Goal: Task Accomplishment & Management: Manage account settings

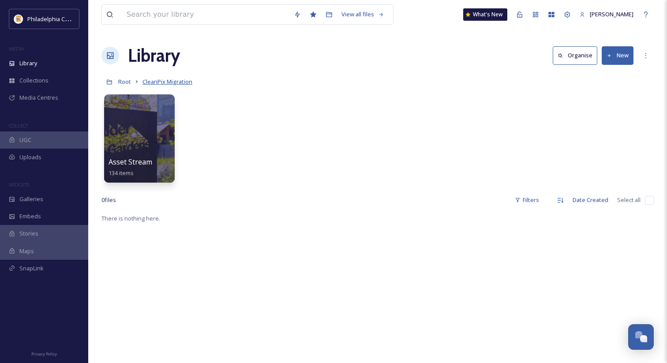
click at [175, 82] on span "CleanPix Migration" at bounding box center [168, 82] width 50 height 8
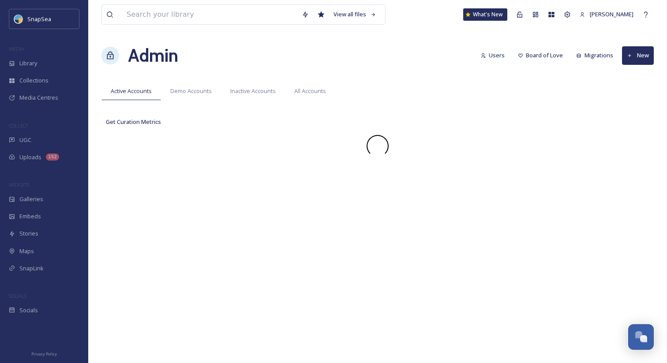
click at [369, 59] on div "Admin Users Board of Love Migrations New" at bounding box center [378, 55] width 553 height 26
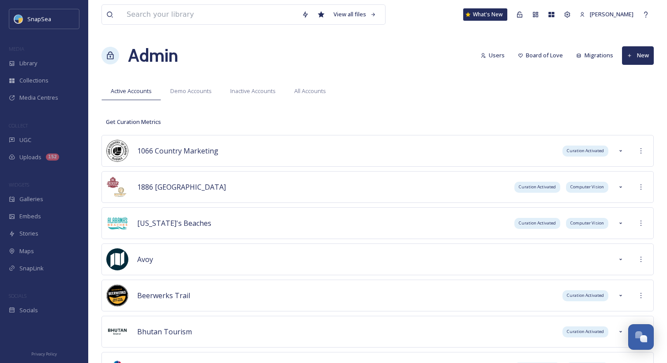
scroll to position [3697, 0]
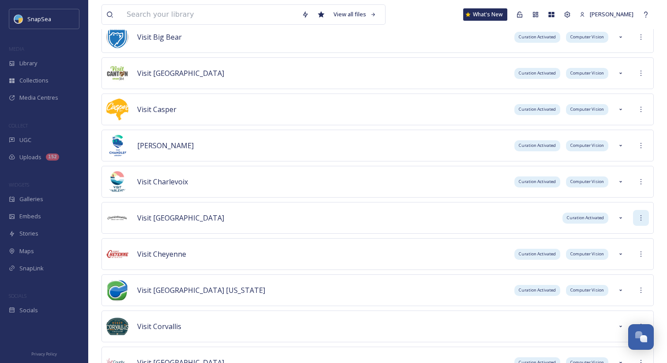
click at [641, 223] on div at bounding box center [641, 218] width 16 height 16
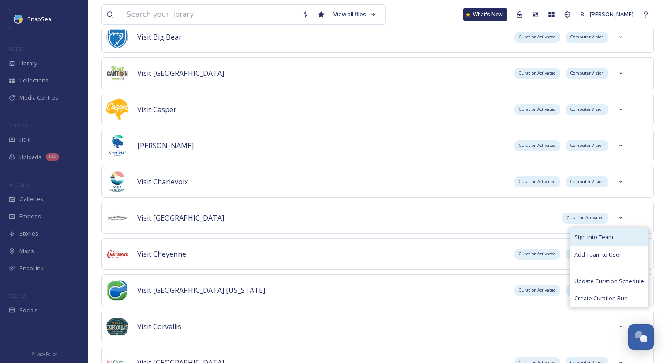
click at [631, 232] on div "Sign into Team" at bounding box center [609, 237] width 79 height 17
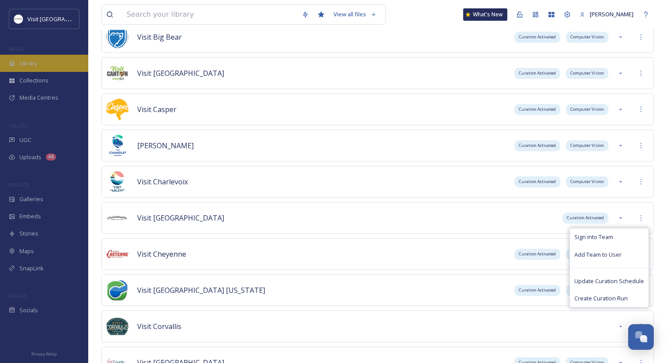
click at [56, 66] on div "Library" at bounding box center [44, 63] width 88 height 17
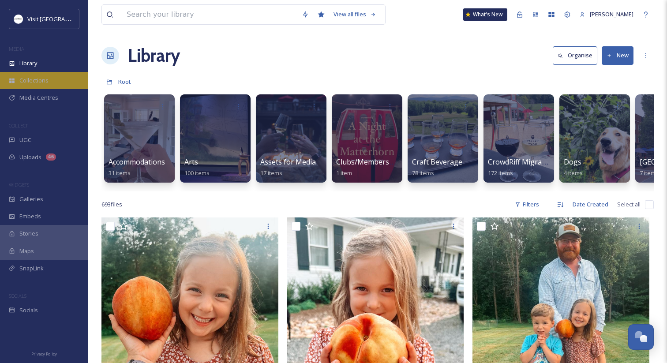
click at [49, 83] on div "Collections" at bounding box center [44, 80] width 88 height 17
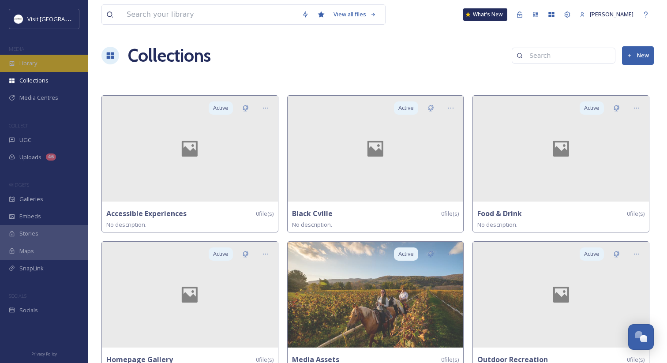
click at [48, 69] on div "Library" at bounding box center [44, 63] width 88 height 17
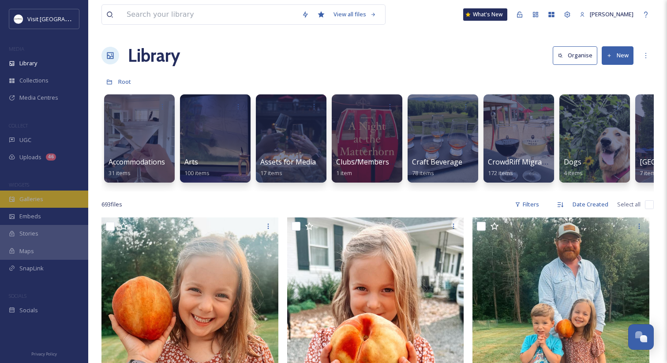
click at [44, 202] on div "Galleries" at bounding box center [44, 199] width 88 height 17
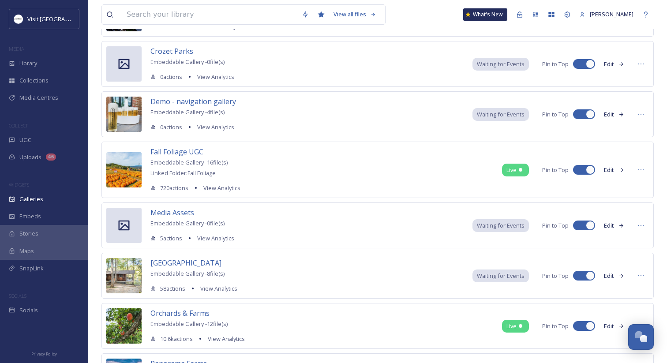
scroll to position [232, 0]
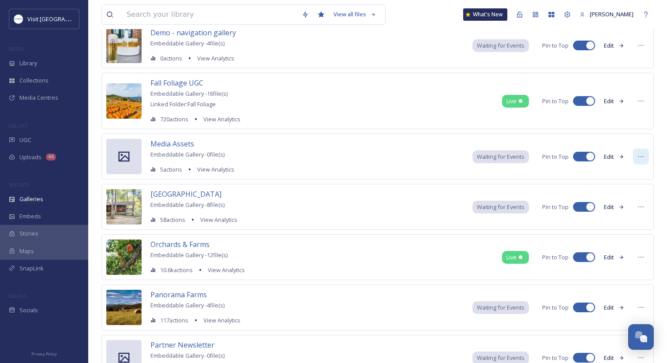
click at [636, 160] on div at bounding box center [641, 157] width 16 height 16
click at [623, 176] on span "Edit Gallery" at bounding box center [620, 176] width 30 height 8
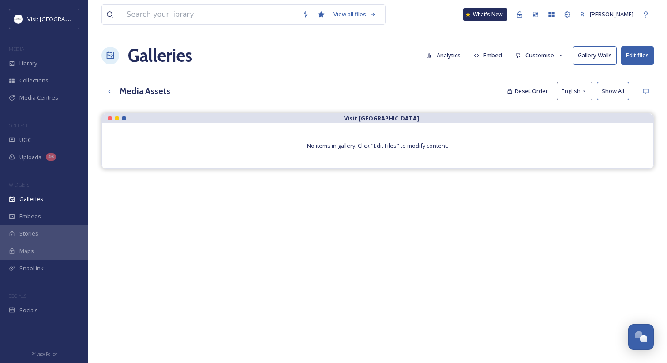
click at [635, 57] on button "Edit files" at bounding box center [637, 55] width 33 height 18
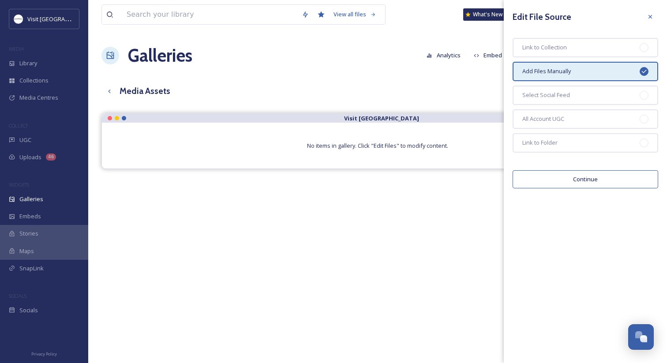
click at [355, 77] on div "View all files What's New Adham Elsawaf Galleries Analytics Embed Customise Gal…" at bounding box center [377, 245] width 579 height 490
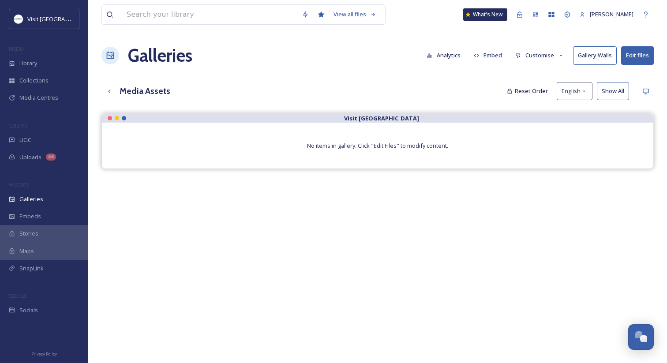
click at [211, 67] on div "Galleries Analytics Embed Customise Gallery Walls Edit files" at bounding box center [378, 55] width 553 height 26
click at [38, 104] on div "Media Centres" at bounding box center [44, 97] width 88 height 17
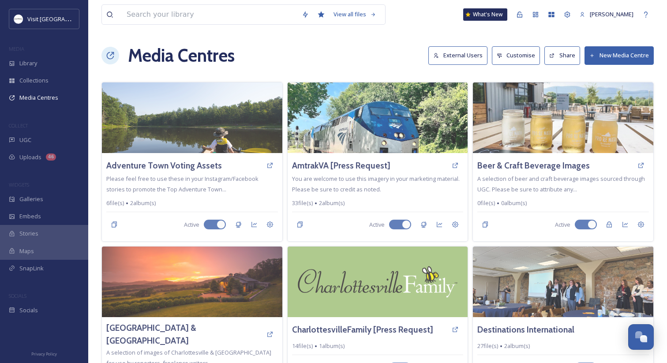
click at [565, 56] on button "Share" at bounding box center [563, 55] width 36 height 18
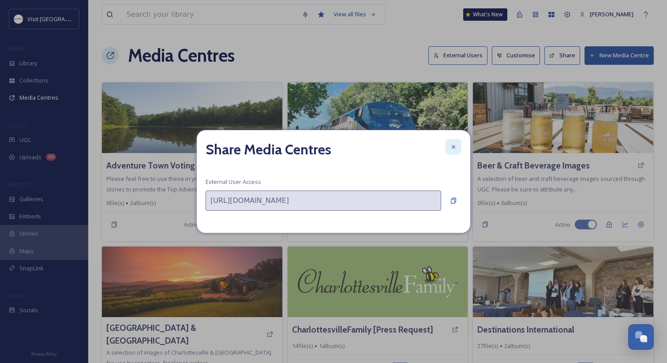
click at [452, 152] on div at bounding box center [454, 147] width 16 height 16
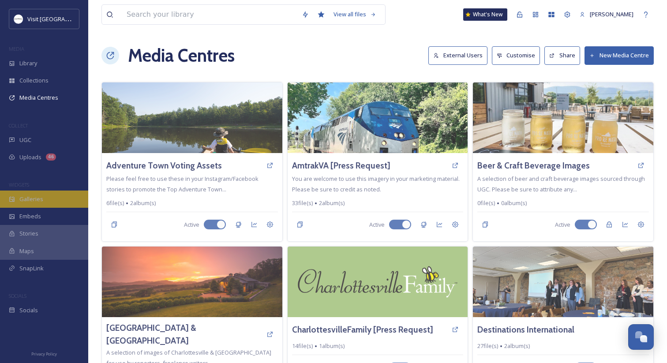
click at [44, 204] on div "Galleries" at bounding box center [44, 199] width 88 height 17
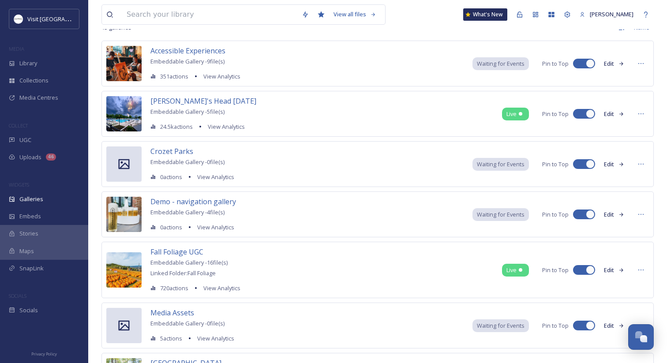
scroll to position [120, 0]
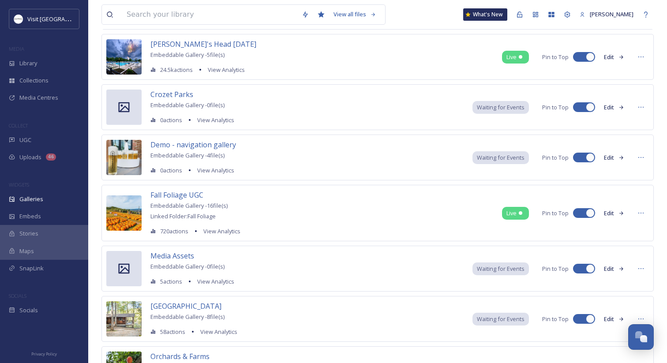
click at [169, 264] on span "Embeddable Gallery - 0 file(s)" at bounding box center [188, 267] width 74 height 8
click at [175, 256] on span "Media Assets" at bounding box center [173, 256] width 44 height 10
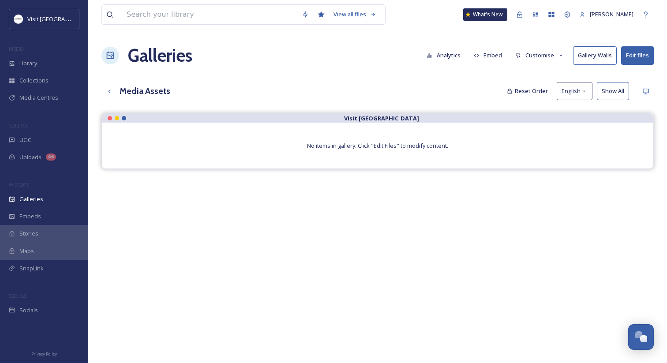
click at [241, 76] on div "View all files What's New Adham Elsawaf Galleries Analytics Embed Customise Gal…" at bounding box center [377, 245] width 579 height 490
click at [45, 63] on div "Library" at bounding box center [44, 63] width 88 height 17
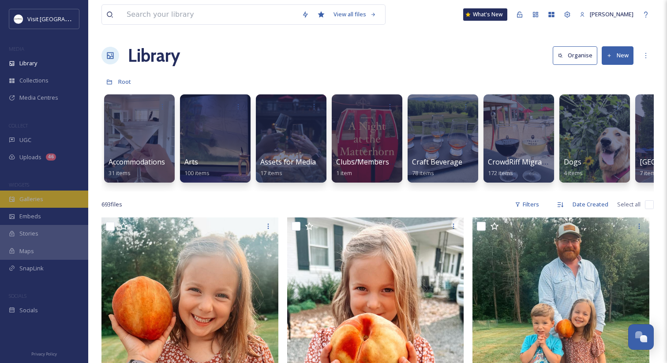
click at [46, 194] on div "Galleries" at bounding box center [44, 199] width 88 height 17
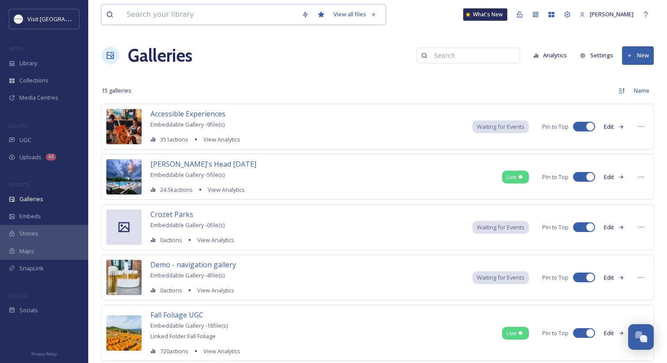
click at [159, 19] on input at bounding box center [209, 14] width 175 height 19
type input "media assets"
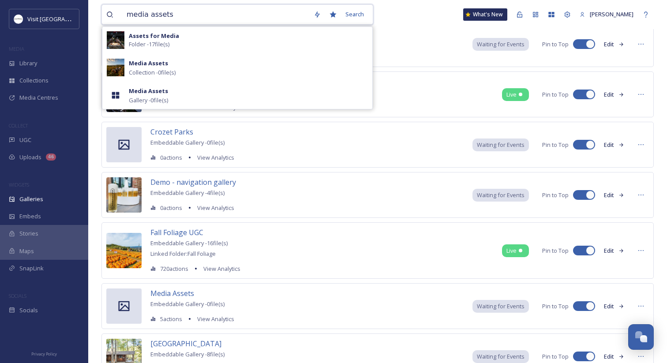
scroll to position [114, 0]
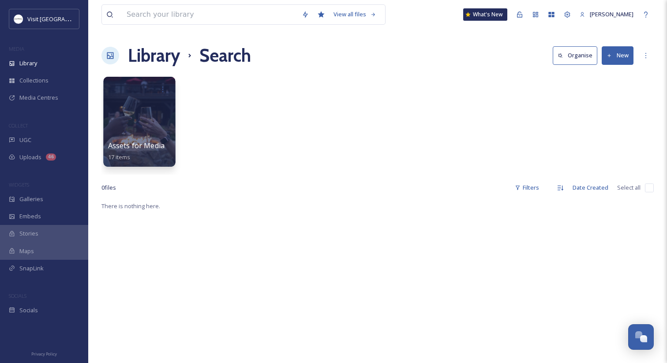
click at [156, 146] on span "Assets for Media" at bounding box center [136, 146] width 57 height 10
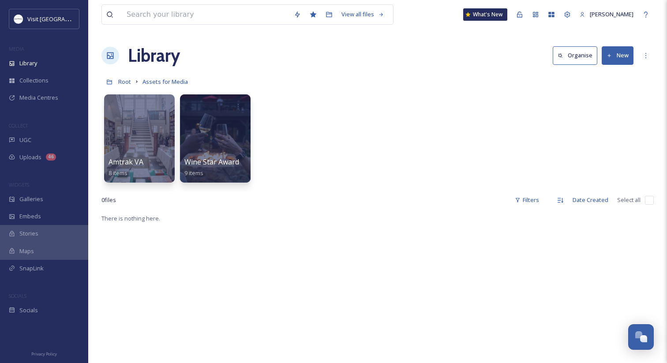
click at [131, 80] on div "Root Assets for Media" at bounding box center [378, 81] width 553 height 17
click at [129, 80] on span "Root" at bounding box center [124, 82] width 13 height 8
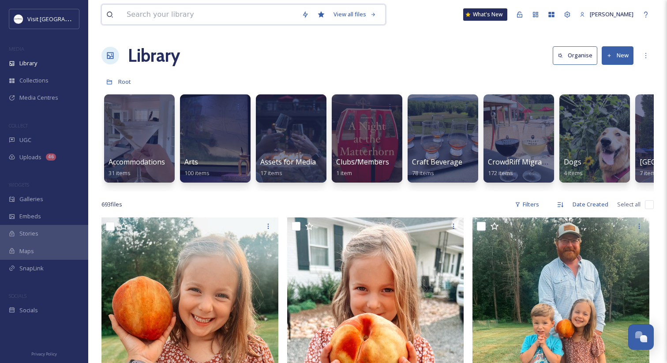
click at [190, 19] on input at bounding box center [209, 14] width 175 height 19
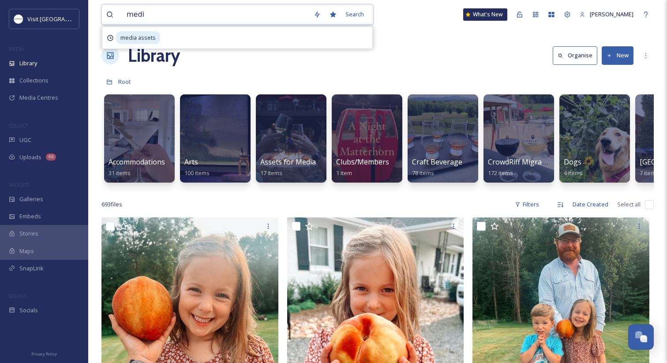
type input "media"
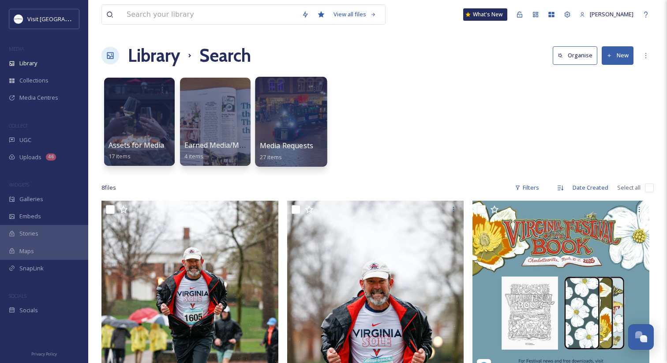
click at [276, 148] on span "Media Requests" at bounding box center [286, 146] width 53 height 10
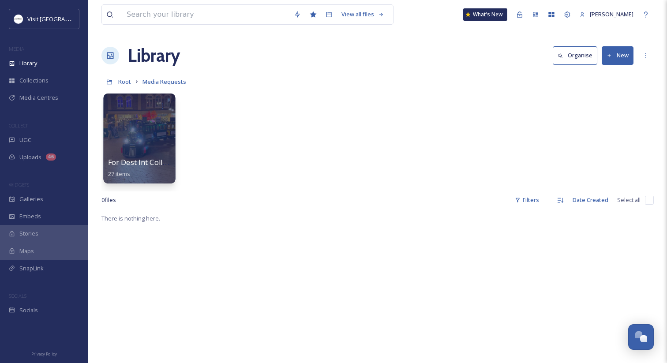
click at [143, 163] on span "For Dest Int Collection" at bounding box center [145, 163] width 75 height 10
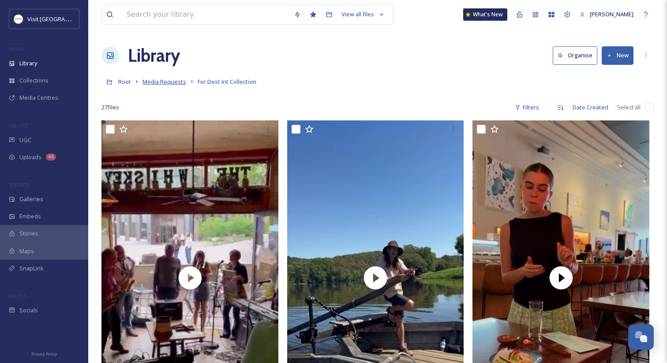
click at [162, 83] on span "Media Requests" at bounding box center [165, 82] width 44 height 8
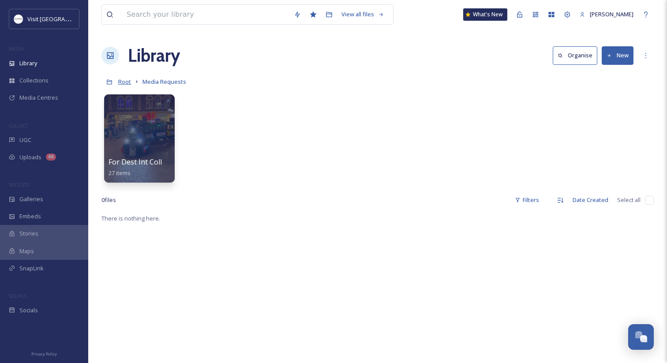
click at [127, 81] on span "Root" at bounding box center [124, 82] width 13 height 8
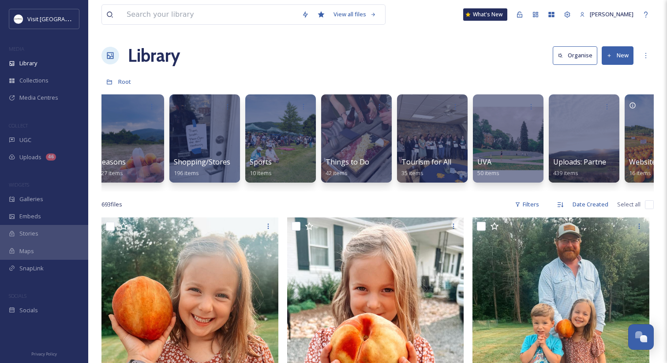
scroll to position [0, 1573]
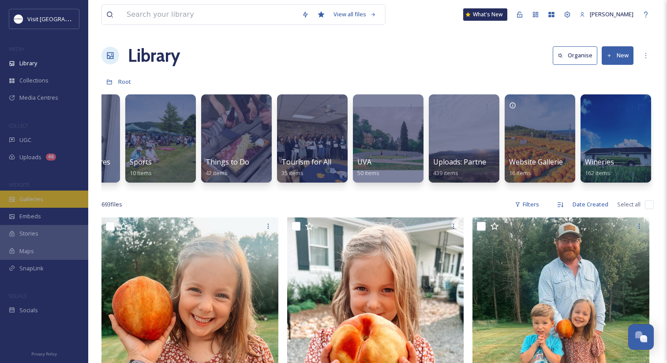
click at [38, 200] on span "Galleries" at bounding box center [31, 199] width 24 height 8
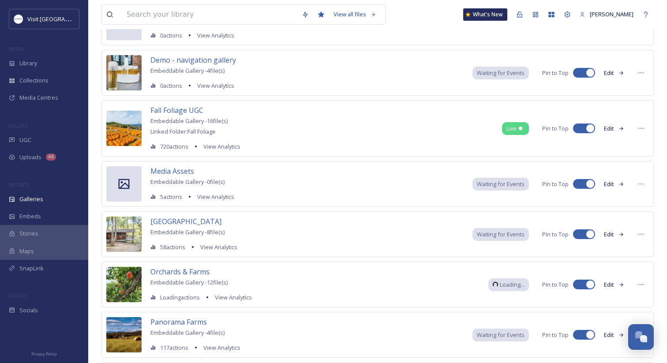
scroll to position [253, 0]
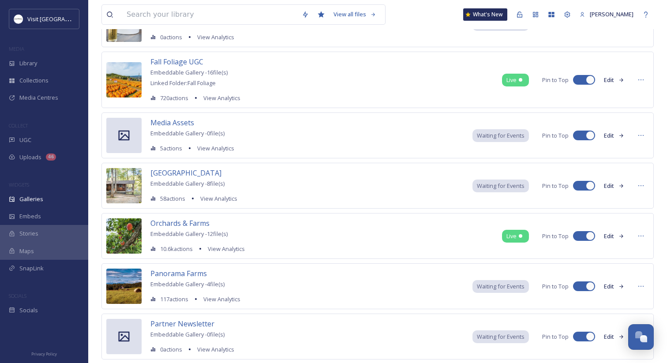
click at [407, 126] on div "Media Assets Embeddable Gallery - 0 file(s) 5 actions View Analytics Waiting fo…" at bounding box center [378, 136] width 553 height 46
click at [640, 134] on icon at bounding box center [641, 135] width 7 height 7
click at [630, 151] on span "Edit Gallery" at bounding box center [620, 155] width 30 height 8
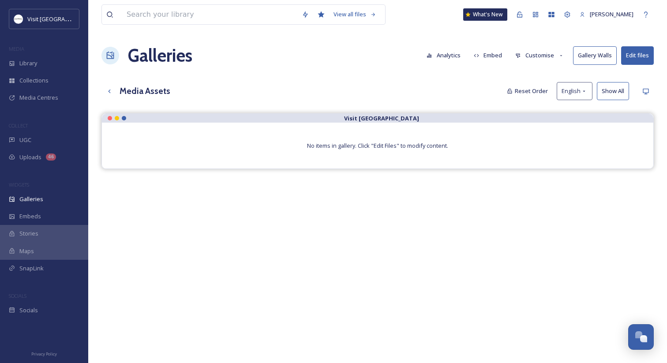
click at [636, 53] on button "Edit files" at bounding box center [637, 55] width 33 height 18
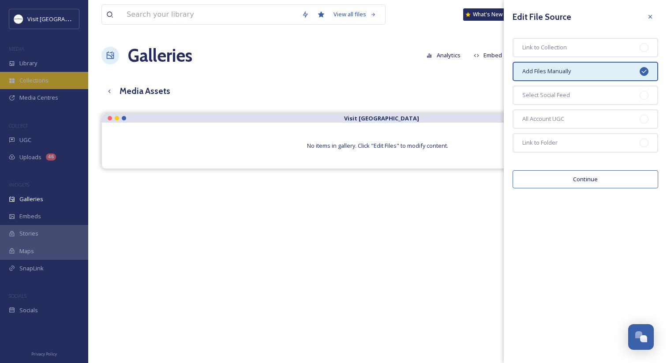
click at [47, 82] on span "Collections" at bounding box center [33, 80] width 29 height 8
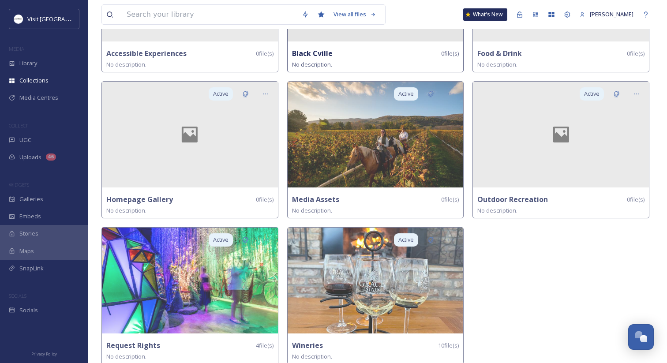
scroll to position [156, 0]
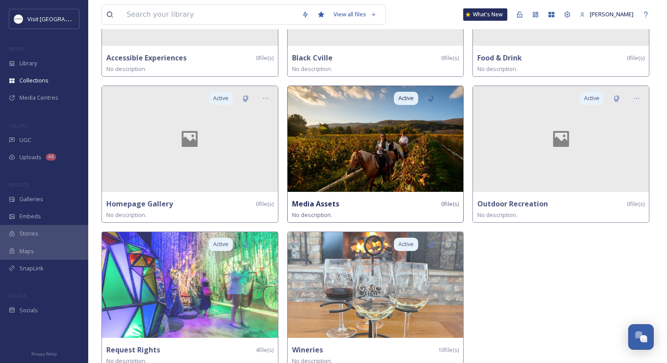
click at [327, 151] on img at bounding box center [376, 139] width 176 height 106
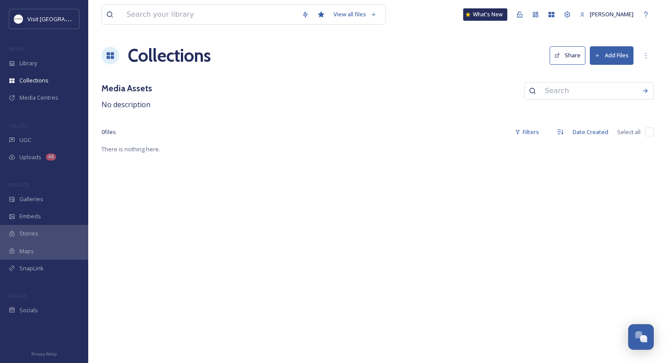
click at [181, 59] on h1 "Collections" at bounding box center [169, 55] width 83 height 26
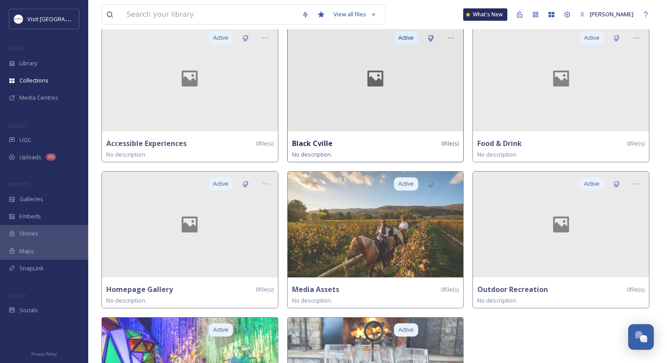
scroll to position [67, 0]
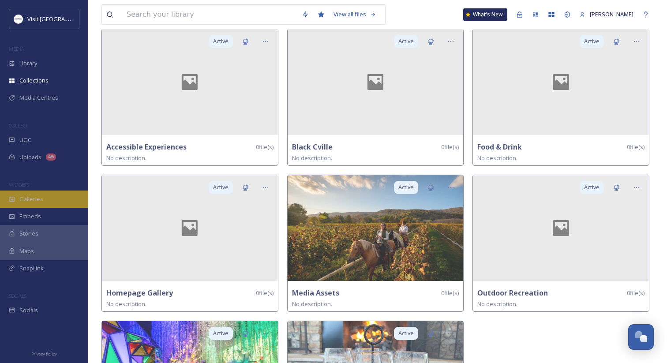
click at [37, 192] on div "Galleries" at bounding box center [44, 199] width 88 height 17
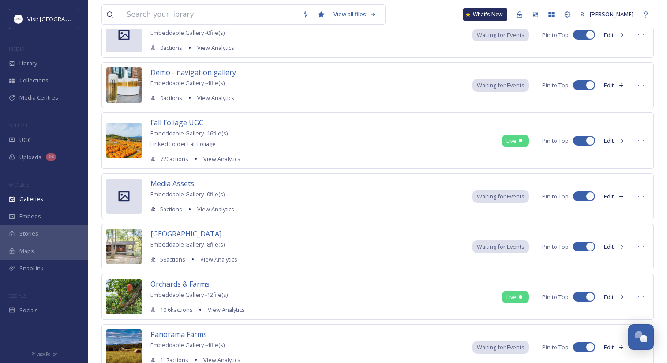
scroll to position [211, 0]
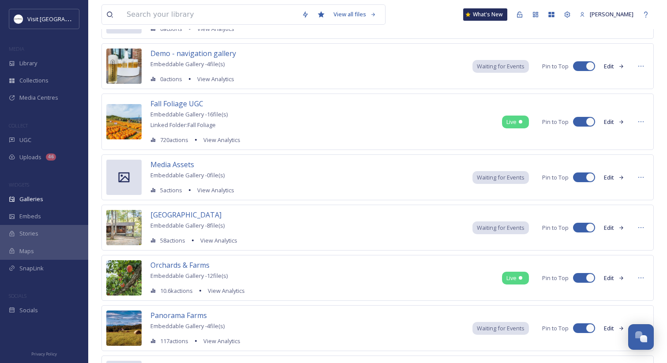
click at [618, 177] on button "Edit" at bounding box center [614, 177] width 29 height 17
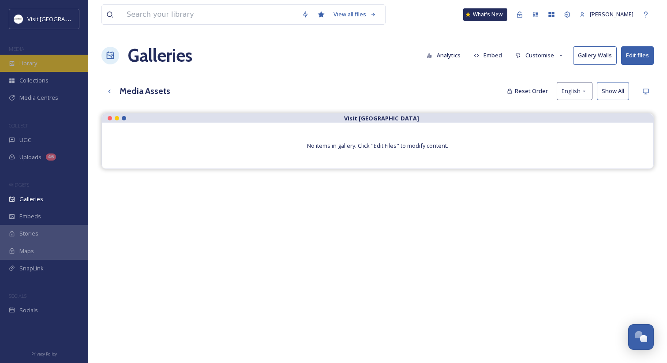
click at [64, 65] on div "Library" at bounding box center [44, 63] width 88 height 17
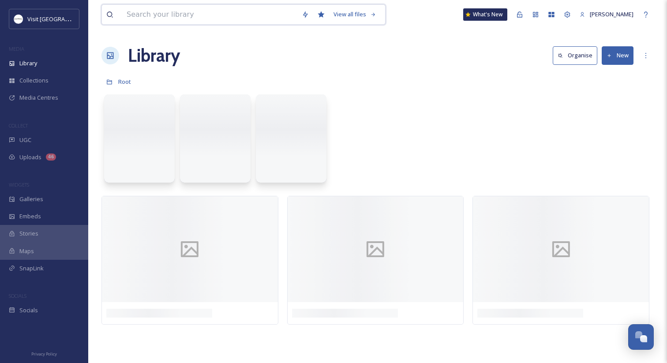
click at [151, 19] on input at bounding box center [209, 14] width 175 height 19
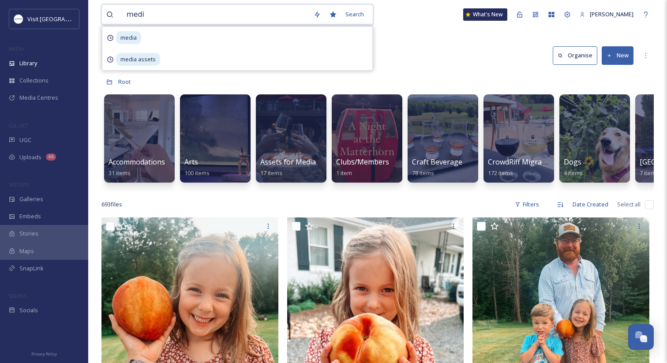
type input "media"
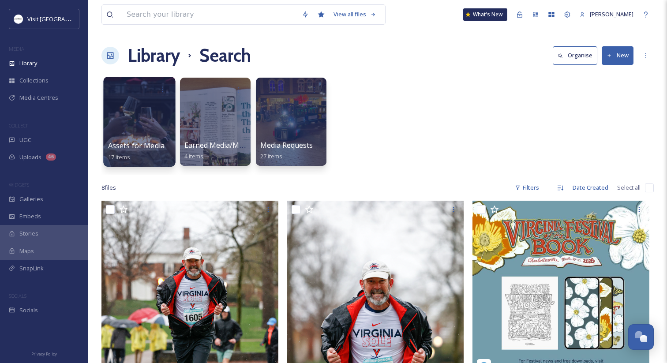
click at [141, 147] on span "Assets for Media" at bounding box center [136, 146] width 57 height 10
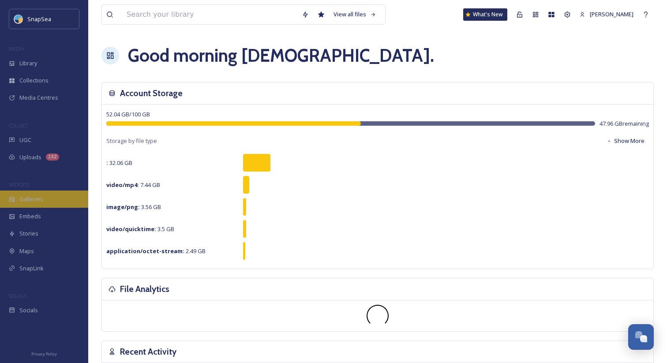
click at [49, 195] on div "Galleries" at bounding box center [44, 199] width 88 height 17
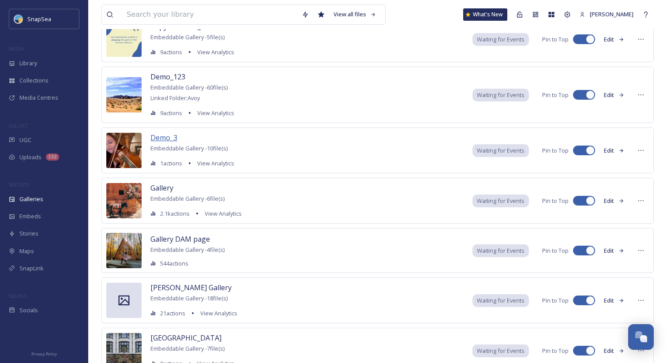
scroll to position [327, 0]
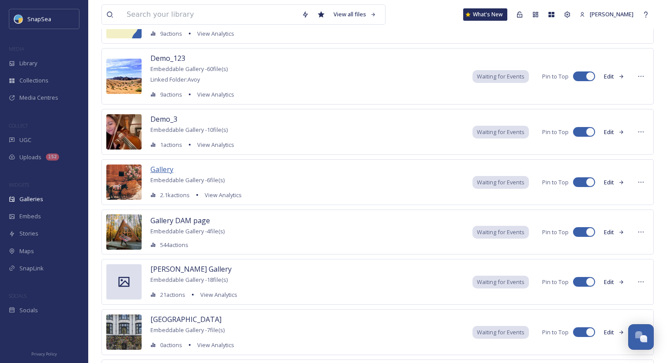
click at [164, 173] on span "Gallery" at bounding box center [162, 170] width 23 height 10
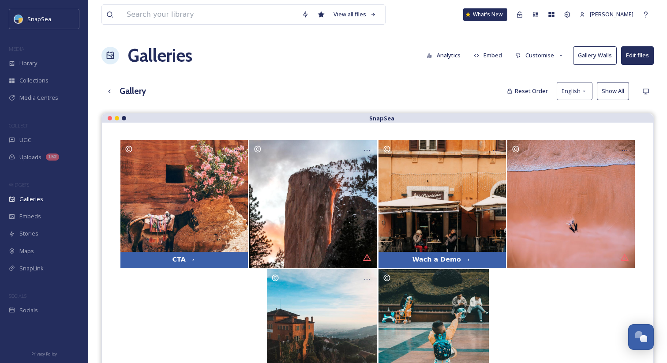
click at [632, 55] on button "Edit files" at bounding box center [637, 55] width 33 height 18
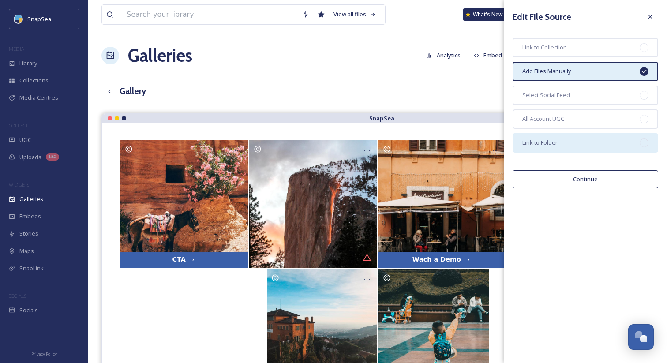
click at [570, 139] on div "Link to Folder" at bounding box center [586, 142] width 146 height 19
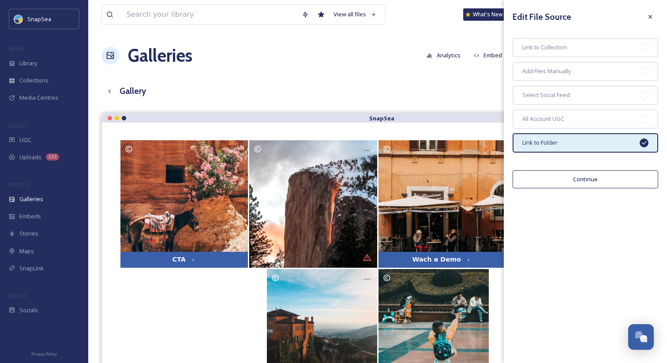
click at [561, 175] on button "Continue" at bounding box center [586, 179] width 146 height 18
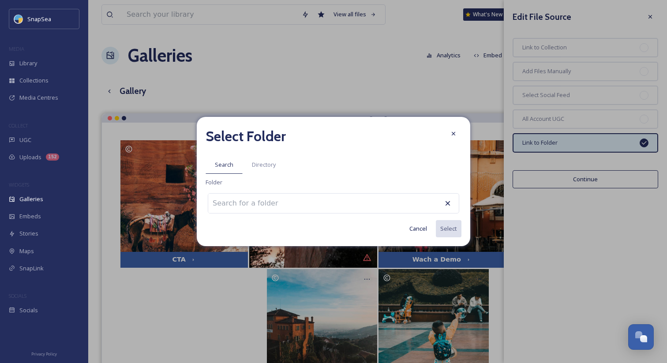
click at [305, 207] on div at bounding box center [334, 203] width 252 height 20
click at [281, 207] on input at bounding box center [256, 203] width 97 height 19
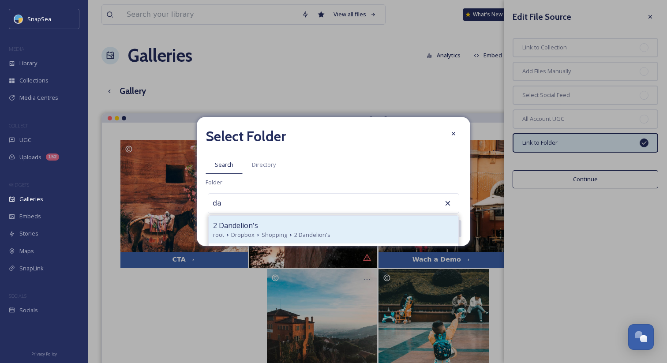
click at [271, 229] on div "2 Dandelion's" at bounding box center [333, 225] width 241 height 11
type input "2 Dandelion's"
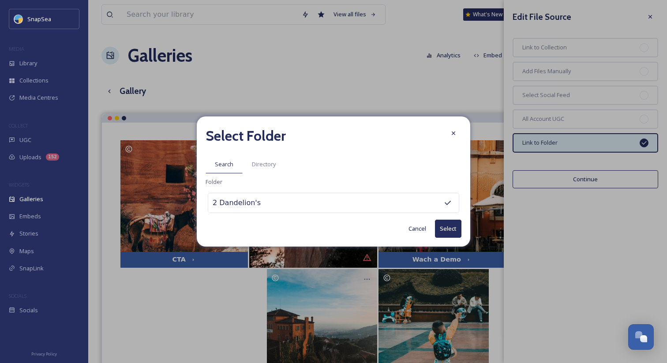
click at [449, 227] on button "Select" at bounding box center [448, 229] width 26 height 18
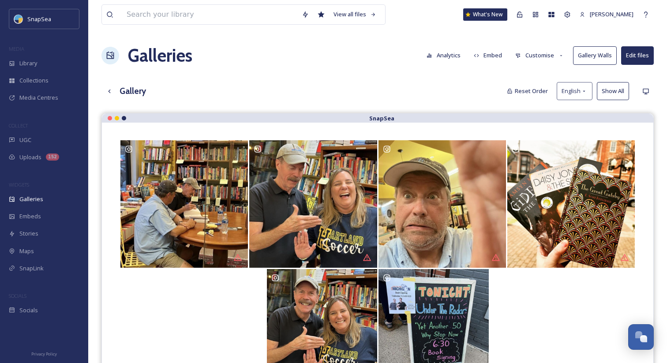
click at [641, 64] on button "Edit files" at bounding box center [637, 55] width 33 height 18
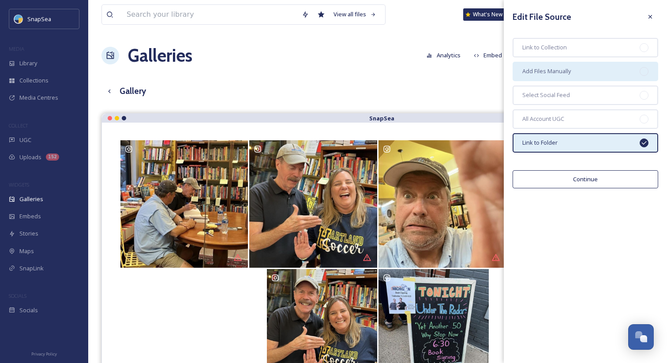
click at [613, 79] on div "Add Files Manually" at bounding box center [586, 71] width 146 height 19
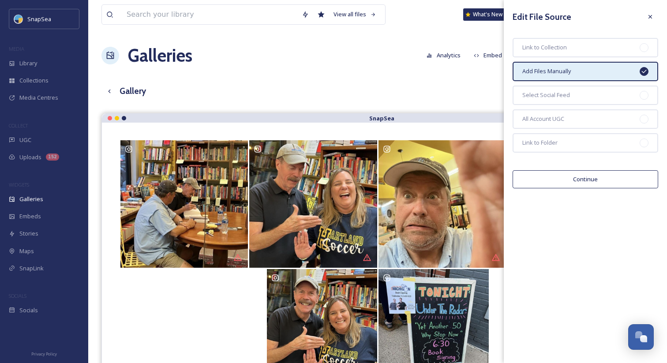
click at [584, 173] on button "Continue" at bounding box center [586, 179] width 146 height 18
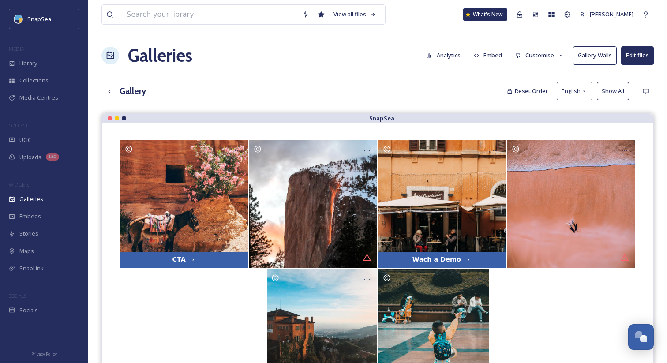
click at [381, 81] on div "View all files What's New Adham Elsawaf Galleries Analytics Embed Customise Gal…" at bounding box center [377, 245] width 579 height 490
click at [650, 53] on button "Edit files" at bounding box center [637, 55] width 33 height 18
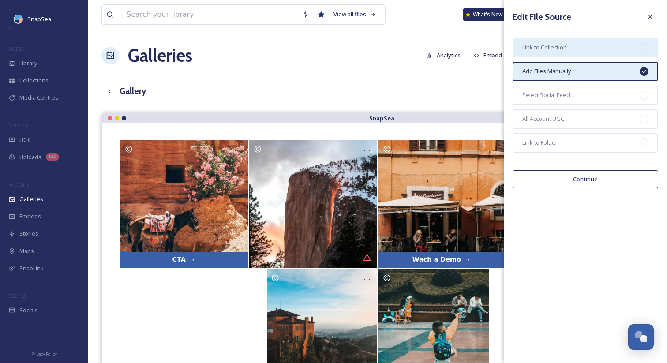
click at [536, 52] on span "Link to Collection" at bounding box center [545, 47] width 45 height 8
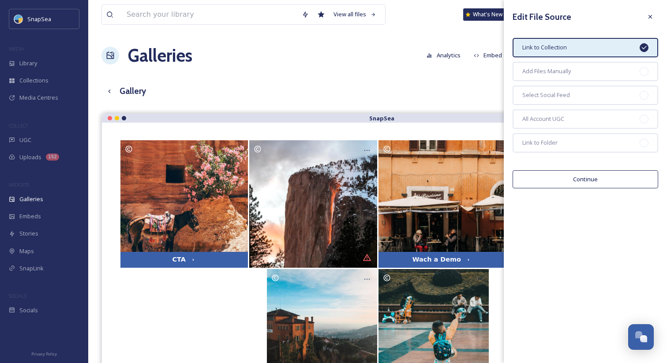
click at [602, 175] on button "Continue" at bounding box center [586, 179] width 146 height 18
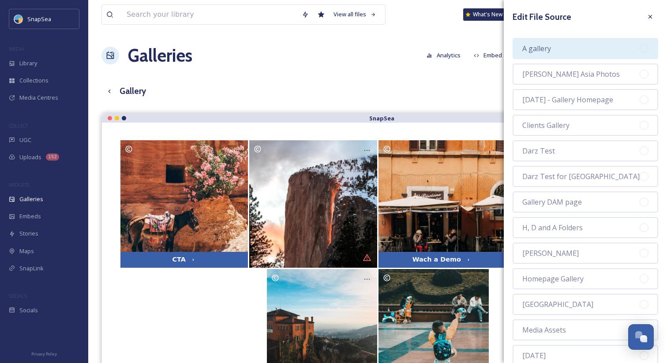
click at [580, 55] on div "A gallery" at bounding box center [586, 48] width 146 height 21
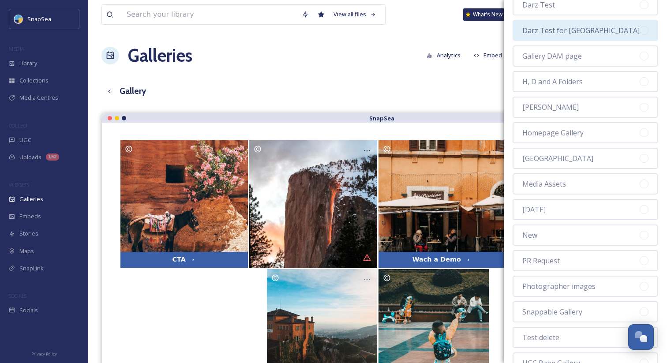
scroll to position [312, 0]
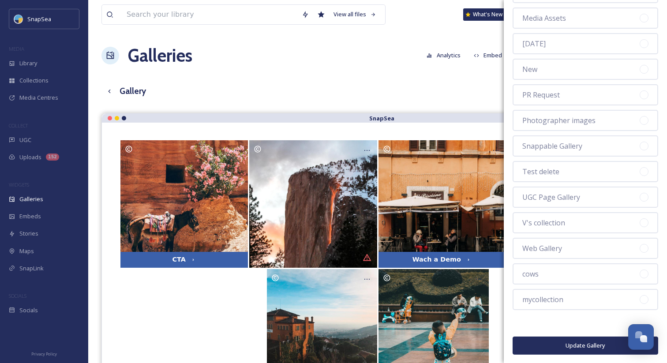
click at [564, 341] on button "Update Gallery" at bounding box center [586, 346] width 146 height 18
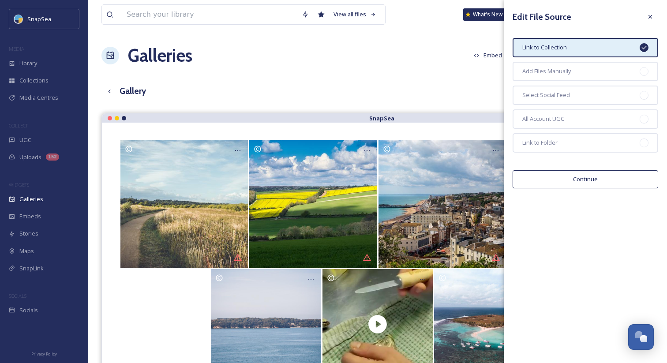
click at [562, 182] on button "Continue" at bounding box center [586, 179] width 146 height 18
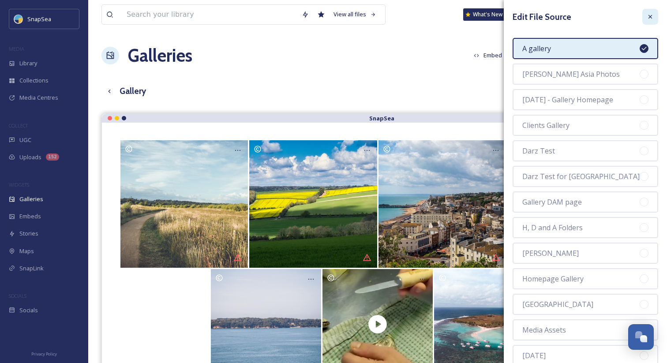
click at [649, 20] on icon at bounding box center [650, 16] width 7 height 7
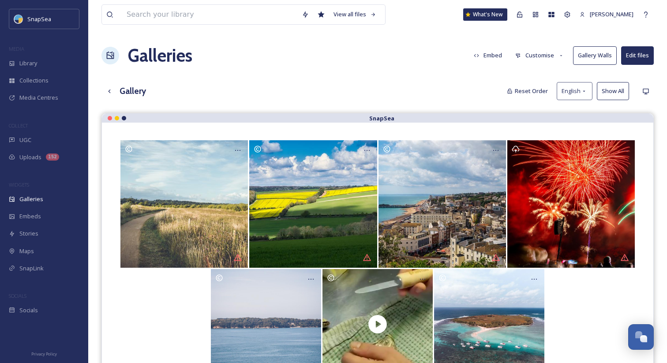
click at [452, 90] on div "Gallery Reset Order English Show All" at bounding box center [378, 91] width 553 height 18
click at [632, 58] on button "Edit files" at bounding box center [637, 55] width 33 height 18
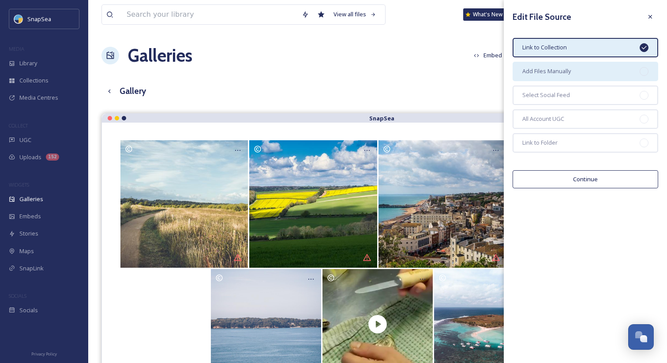
click at [586, 81] on div "Add Files Manually" at bounding box center [586, 71] width 146 height 19
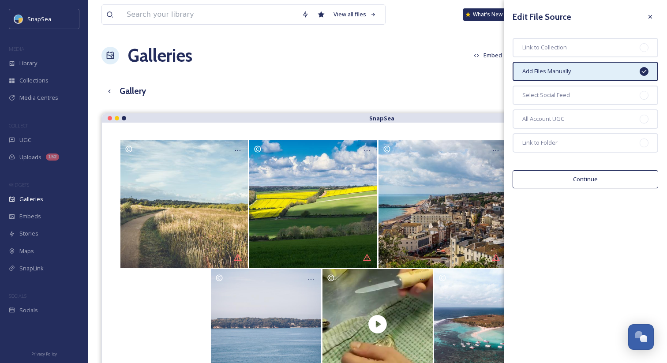
click at [580, 184] on button "Continue" at bounding box center [586, 179] width 146 height 18
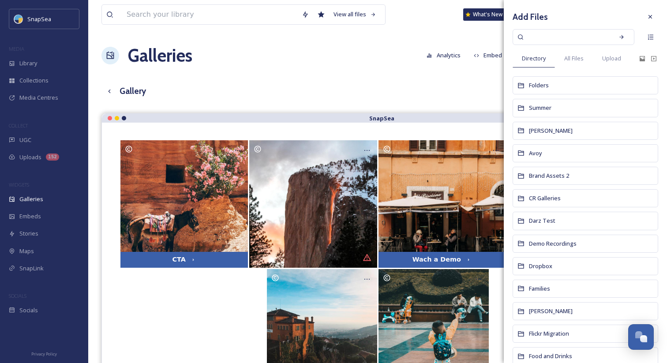
click at [359, 81] on div "View all files What's New Adham Elsawaf Galleries Analytics Embed Customise Gal…" at bounding box center [377, 245] width 579 height 490
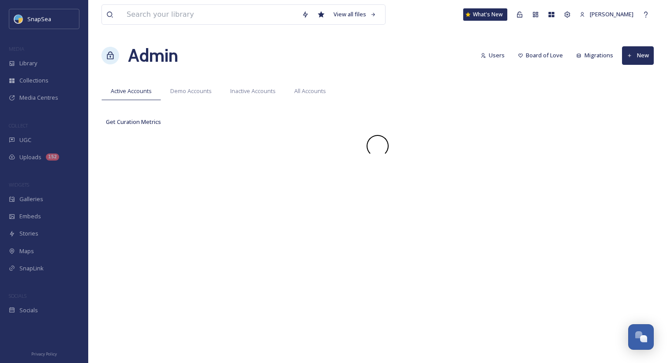
click at [413, 39] on div "View all files What's New [PERSON_NAME] Admin Users Board of Love Migrations Ne…" at bounding box center [377, 181] width 579 height 363
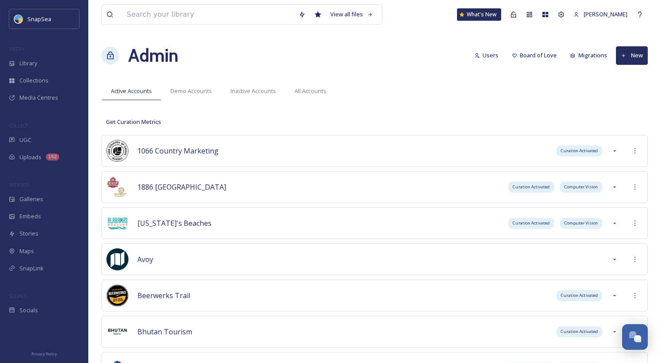
scroll to position [1489, 0]
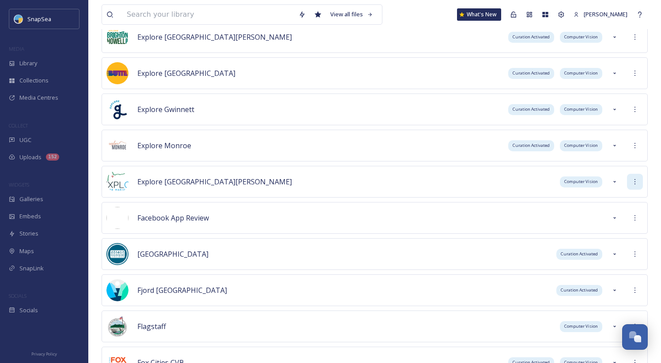
click at [641, 183] on div at bounding box center [635, 182] width 16 height 16
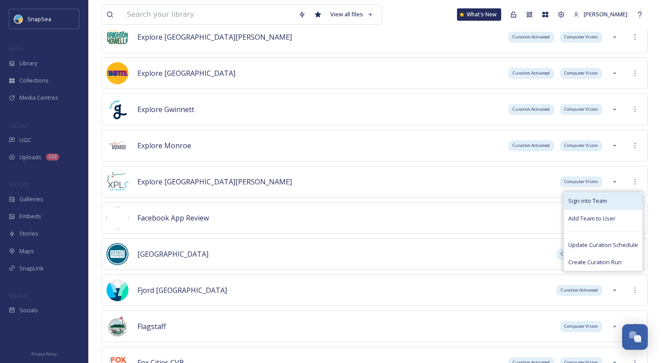
click at [624, 193] on div "Sign into Team" at bounding box center [603, 200] width 79 height 17
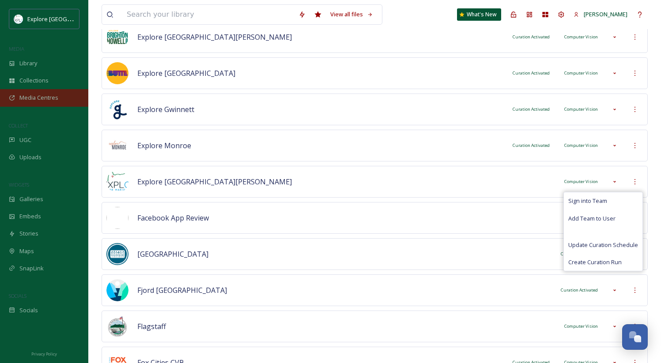
click at [34, 98] on span "Media Centres" at bounding box center [38, 98] width 39 height 8
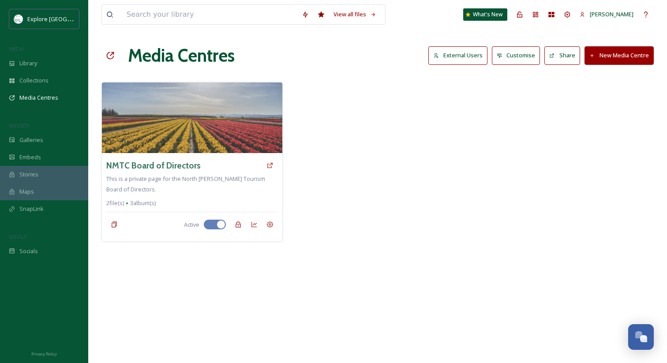
click at [558, 62] on button "Share" at bounding box center [563, 55] width 36 height 18
click at [575, 15] on div "Team Settings" at bounding box center [568, 15] width 16 height 16
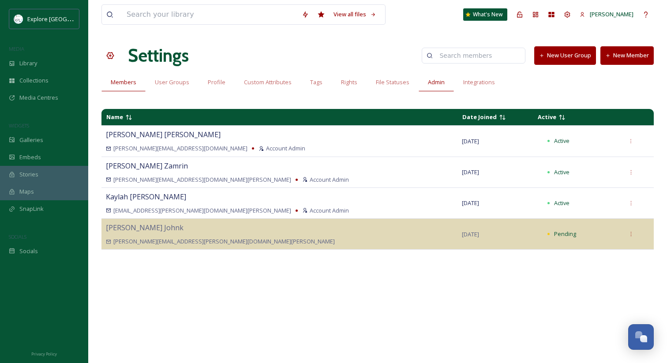
click at [434, 81] on span "Admin" at bounding box center [436, 82] width 17 height 8
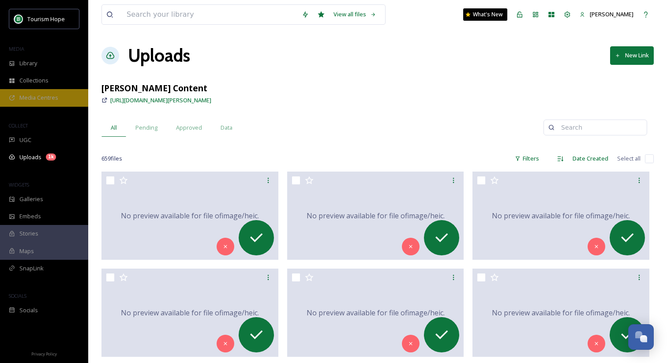
click at [41, 106] on div "Media Centres" at bounding box center [44, 97] width 88 height 17
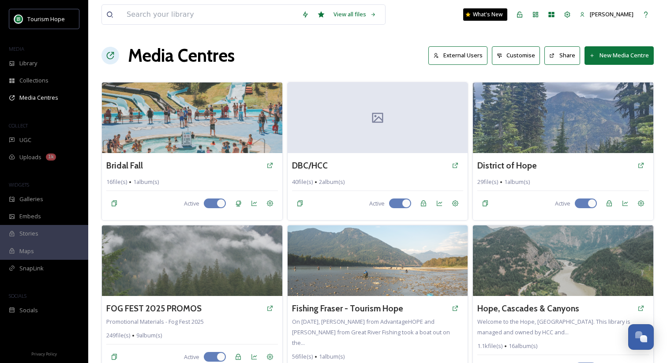
click at [574, 60] on button "Share" at bounding box center [563, 55] width 36 height 18
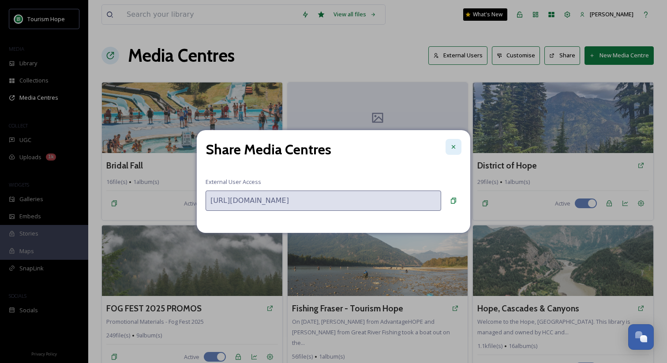
click at [450, 143] on div at bounding box center [454, 147] width 16 height 16
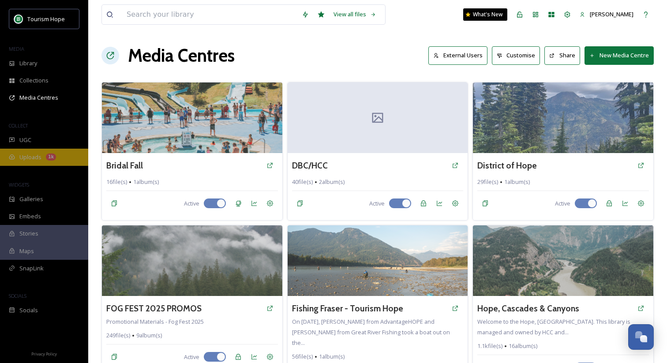
click at [46, 152] on div "Uploads 1k" at bounding box center [44, 157] width 88 height 17
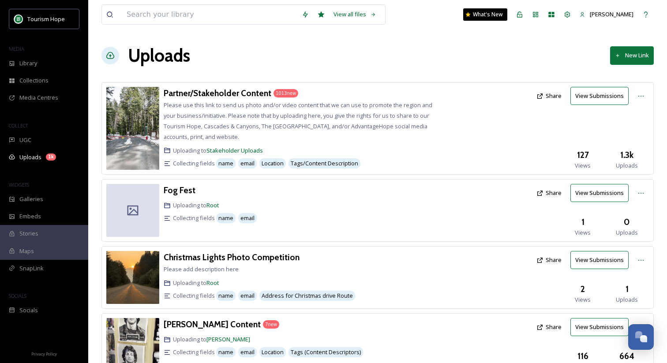
scroll to position [271, 0]
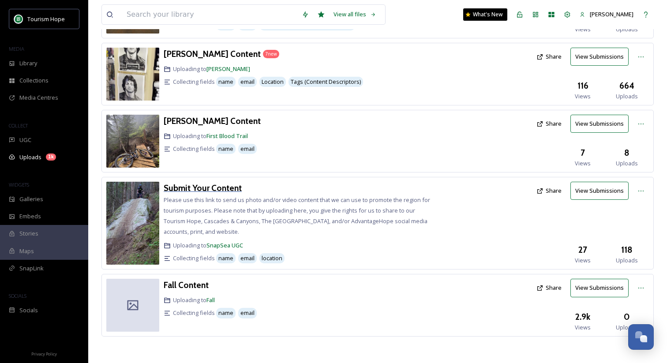
click at [219, 191] on h3 "Submit Your Content" at bounding box center [203, 188] width 78 height 11
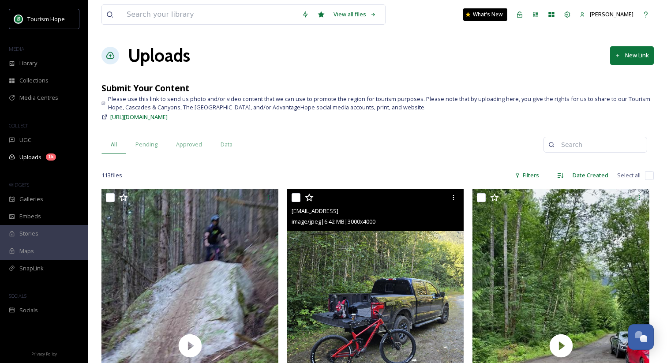
click at [331, 242] on img at bounding box center [375, 307] width 177 height 236
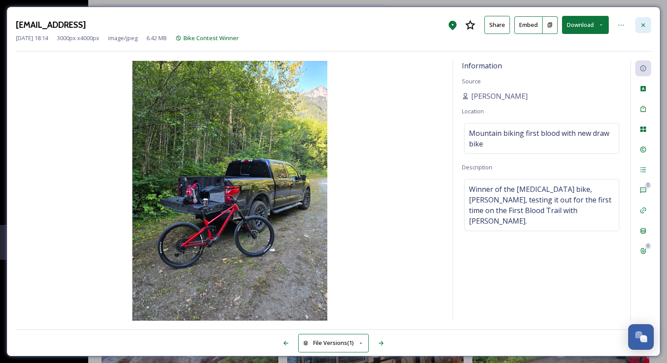
click at [649, 22] on div at bounding box center [644, 25] width 16 height 16
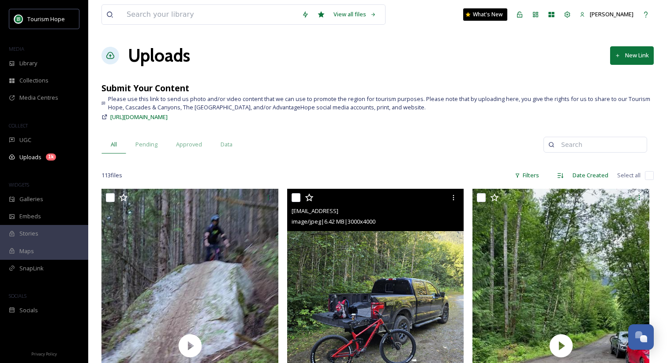
click at [153, 56] on h1 "Uploads" at bounding box center [159, 55] width 62 height 26
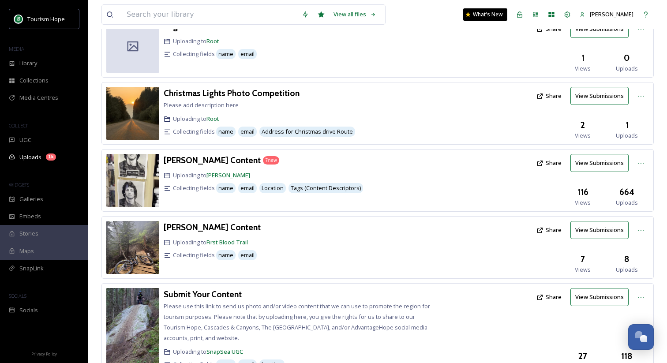
scroll to position [177, 0]
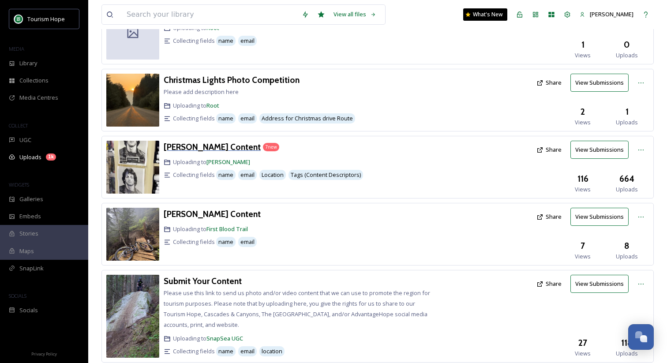
click at [195, 151] on h3 "Amanda Figlarska Content" at bounding box center [212, 147] width 97 height 11
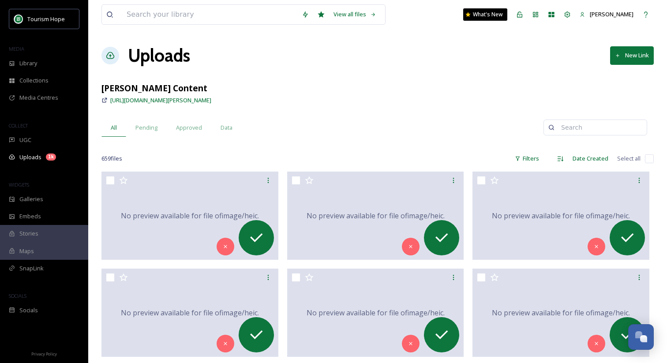
click at [442, 63] on div "Uploads New Link" at bounding box center [378, 55] width 553 height 26
click at [146, 124] on span "Pending" at bounding box center [146, 128] width 22 height 8
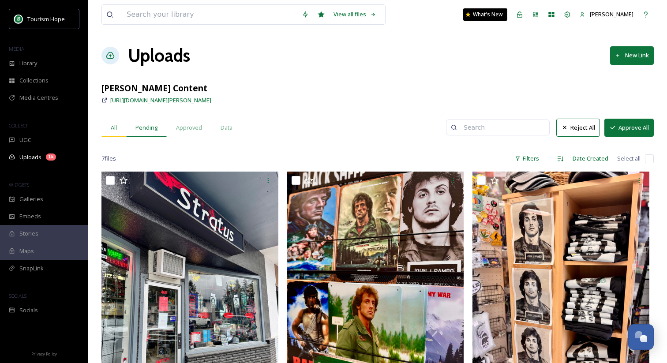
click at [111, 128] on span "All" at bounding box center [114, 128] width 6 height 8
click at [457, 53] on div "Uploads New Link" at bounding box center [378, 55] width 553 height 26
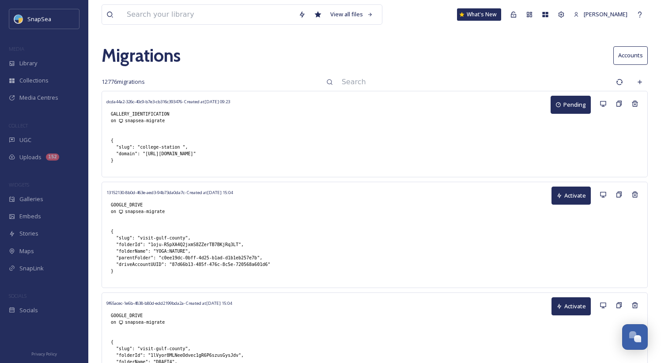
click at [392, 87] on input at bounding box center [474, 81] width 274 height 19
click at [389, 76] on input at bounding box center [474, 81] width 274 height 19
click at [449, 81] on input at bounding box center [474, 81] width 274 height 19
click at [377, 85] on input at bounding box center [474, 81] width 274 height 19
click at [600, 106] on icon at bounding box center [602, 103] width 7 height 7
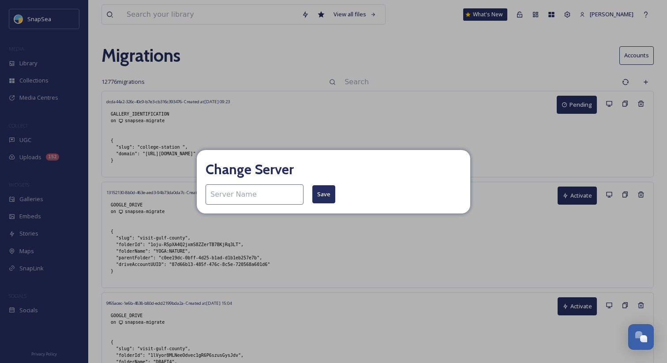
click at [414, 123] on div "Change Server Save" at bounding box center [333, 181] width 667 height 363
click at [233, 195] on input at bounding box center [255, 194] width 98 height 20
type input "snapsea-migrate"
click at [316, 196] on button "Save" at bounding box center [323, 194] width 23 height 18
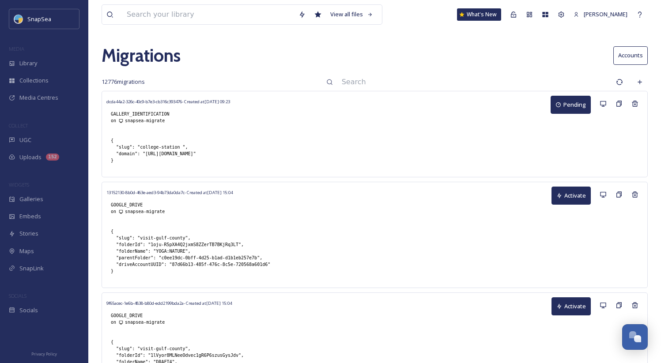
click at [168, 121] on div "on snapsea-migrate" at bounding box center [168, 120] width 115 height 7
drag, startPoint x: 168, startPoint y: 121, endPoint x: 140, endPoint y: 121, distance: 27.4
click at [140, 121] on div "on snapsea-migrate" at bounding box center [168, 120] width 115 height 7
click at [141, 121] on div "on snapsea-migrate" at bounding box center [168, 120] width 115 height 7
click at [418, 85] on input at bounding box center [474, 81] width 274 height 19
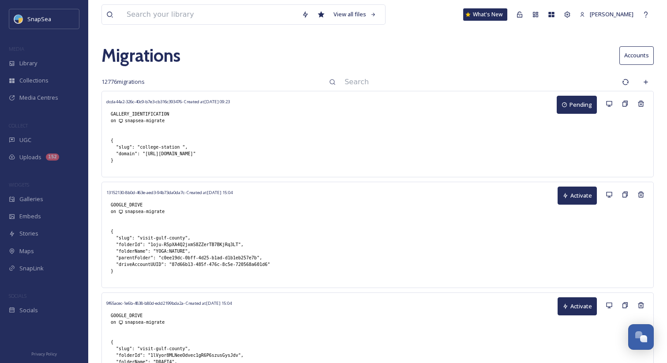
click at [385, 87] on input at bounding box center [479, 81] width 278 height 19
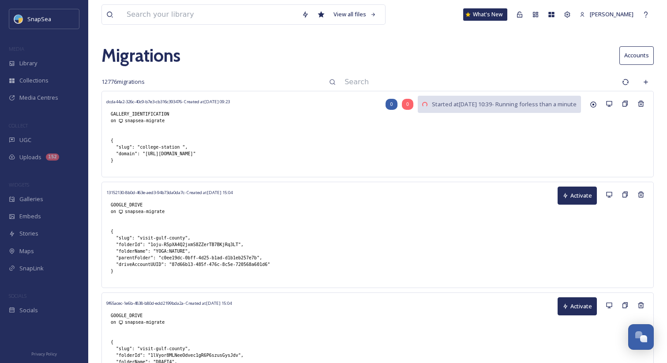
click at [370, 60] on div "Migrations Accounts" at bounding box center [378, 55] width 553 height 26
click at [434, 86] on input at bounding box center [479, 81] width 278 height 19
click at [454, 88] on input at bounding box center [479, 81] width 278 height 19
click at [426, 93] on div "dcda44a2-326c-40c9-b7e3-cb316c393476 - Created at Oct 01 09:23 GALLERY_IDENTIFI…" at bounding box center [378, 134] width 553 height 87
click at [422, 83] on input at bounding box center [479, 81] width 278 height 19
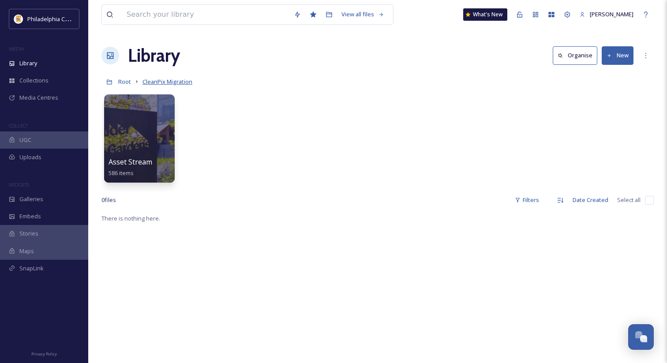
click at [173, 80] on span "CleanPix Migration" at bounding box center [168, 82] width 50 height 8
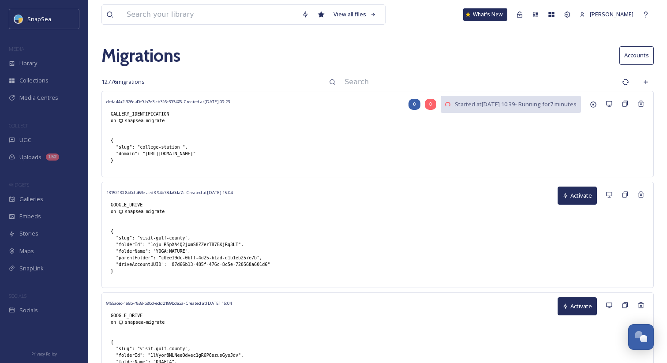
click at [480, 77] on input at bounding box center [479, 81] width 278 height 19
click at [592, 103] on icon at bounding box center [593, 104] width 7 height 7
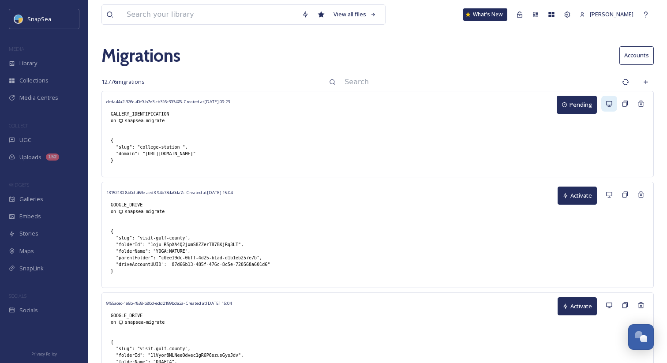
click at [607, 99] on div at bounding box center [610, 104] width 16 height 16
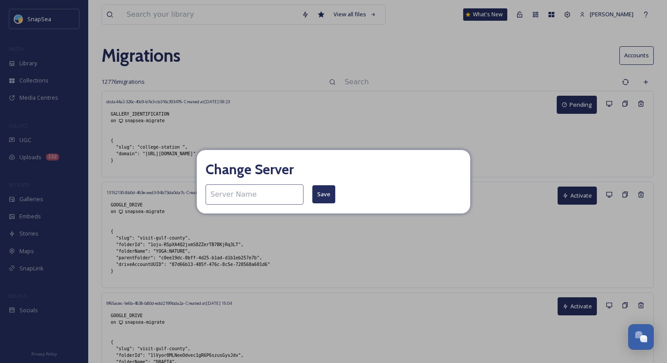
click at [245, 192] on input at bounding box center [255, 194] width 98 height 20
type input "adham-mac-air"
click at [320, 189] on button "Save" at bounding box center [323, 194] width 23 height 18
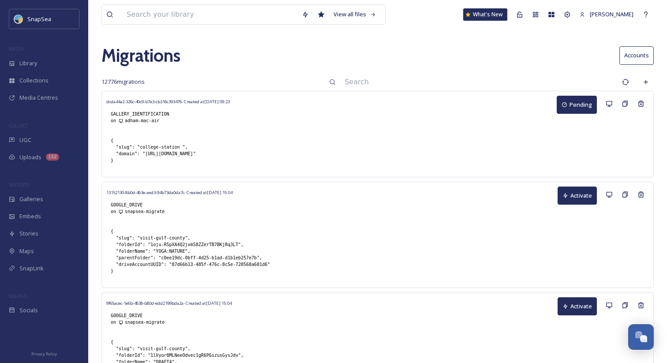
click at [366, 85] on input at bounding box center [479, 81] width 278 height 19
paste input "college-station"
type input "college-station"
drag, startPoint x: 406, startPoint y: 86, endPoint x: 348, endPoint y: 83, distance: 57.5
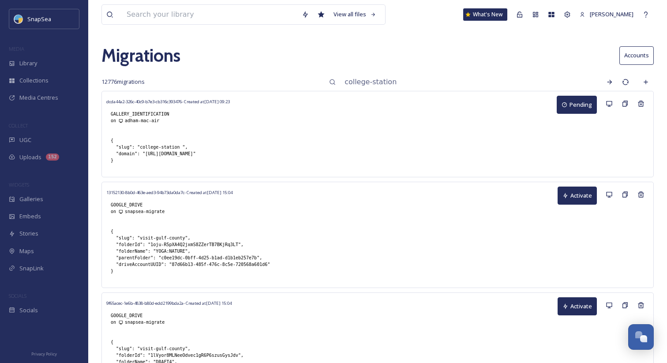
click at [348, 83] on input "college-station" at bounding box center [479, 81] width 278 height 19
drag, startPoint x: 181, startPoint y: 147, endPoint x: 140, endPoint y: 147, distance: 41.5
click at [140, 147] on div "{ "slug": "college-station ", "domain": "https://visit.cstx.gov/" }" at bounding box center [153, 150] width 94 height 35
copy div "college-station"
click at [325, 147] on div "dcda44a2-326c-40c9-b7e3-cb316c393476 - Created at Oct 01 09:23 GALLERY_IDENTIFI…" at bounding box center [378, 134] width 553 height 87
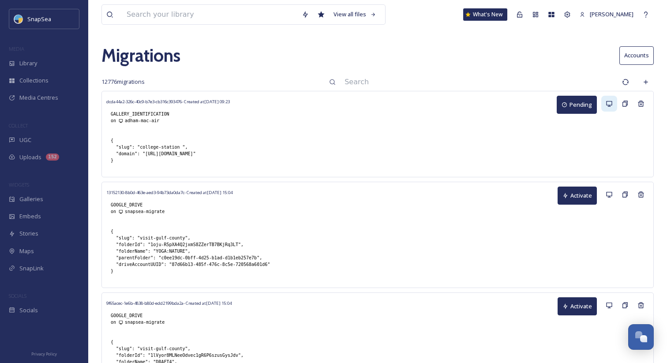
click at [611, 109] on div at bounding box center [610, 104] width 16 height 16
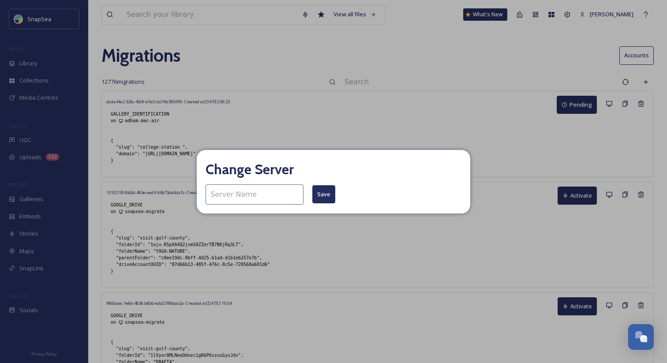
click at [244, 191] on input at bounding box center [255, 194] width 98 height 20
type input "snapsea-migrate"
click at [318, 197] on button "Save" at bounding box center [323, 194] width 23 height 18
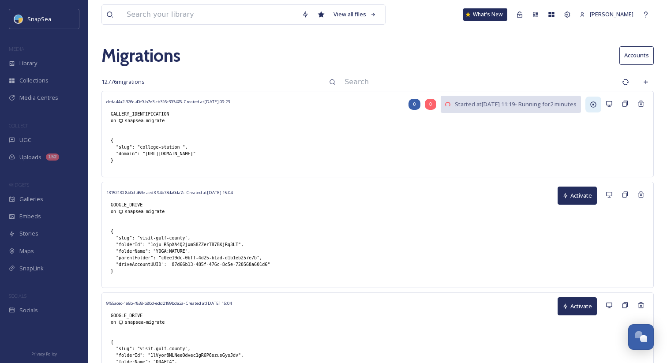
click at [590, 109] on div at bounding box center [594, 105] width 16 height 16
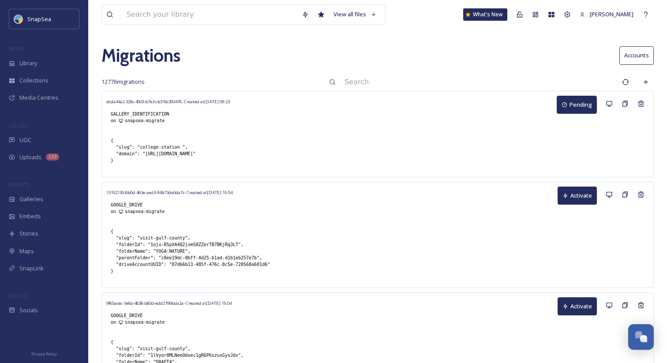
click at [578, 107] on button "Pending" at bounding box center [577, 105] width 40 height 18
click at [446, 89] on input at bounding box center [479, 81] width 278 height 19
drag, startPoint x: 187, startPoint y: 104, endPoint x: 98, endPoint y: 102, distance: 88.7
copy span "dcda44a2-326c-40c9-b7e3-cb316c393476"
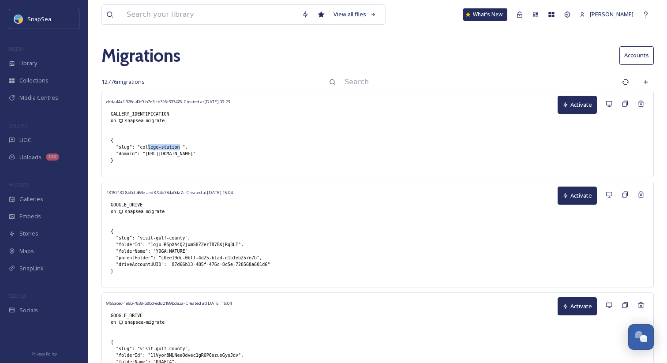
drag, startPoint x: 180, startPoint y: 147, endPoint x: 148, endPoint y: 147, distance: 31.3
click at [148, 147] on div "{ "slug": "college-station ", "domain": "https://visit.cstx.gov/" }" at bounding box center [153, 150] width 94 height 35
click at [294, 139] on div "dcda44a2-326c-40c9-b7e3-cb316c393476 - Created at Oct 01 09:23 GALLERY_IDENTIFI…" at bounding box center [378, 134] width 553 height 87
click at [501, 86] on input at bounding box center [479, 81] width 278 height 19
click at [570, 102] on button "Activate" at bounding box center [577, 105] width 39 height 18
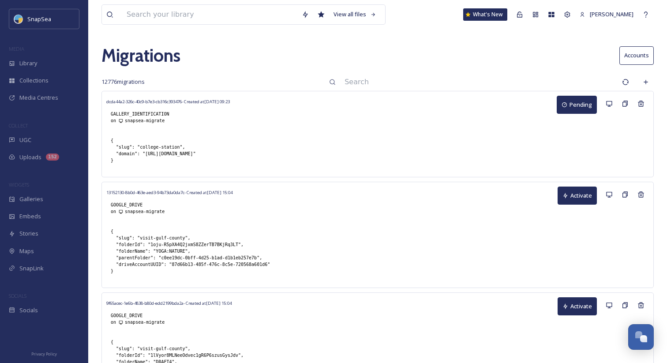
click at [429, 78] on input at bounding box center [479, 81] width 278 height 19
click at [406, 85] on input at bounding box center [479, 81] width 278 height 19
click at [410, 81] on input at bounding box center [479, 81] width 278 height 19
click at [415, 83] on input at bounding box center [479, 81] width 278 height 19
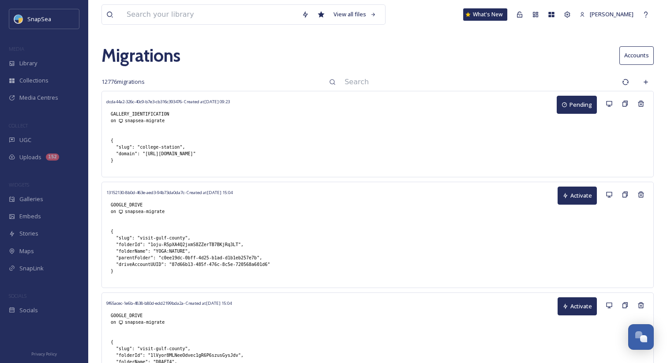
click at [440, 85] on input at bounding box center [479, 81] width 278 height 19
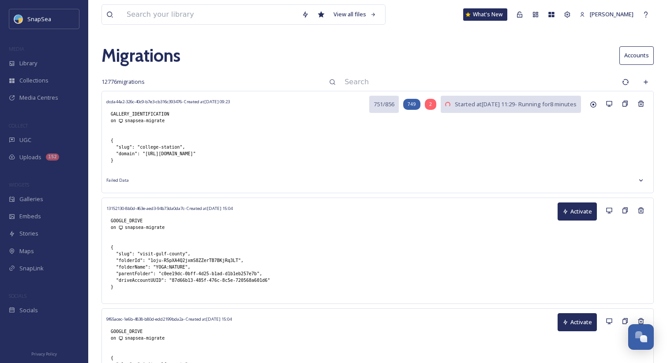
click at [391, 85] on input at bounding box center [479, 81] width 278 height 19
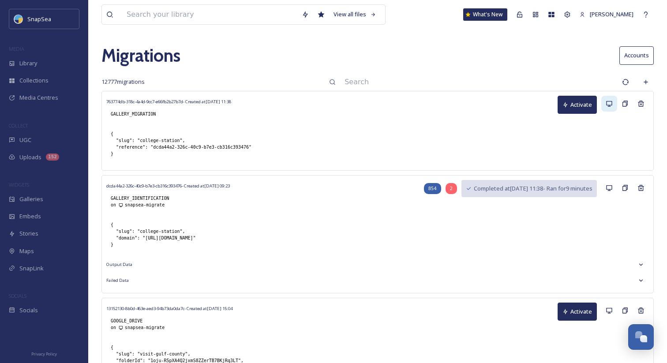
click at [611, 105] on icon at bounding box center [609, 103] width 7 height 7
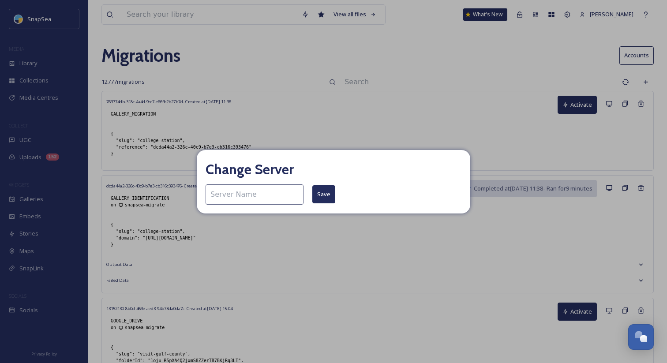
click at [256, 196] on input at bounding box center [255, 194] width 98 height 20
type input "snapsea-migrate"
click at [316, 196] on button "Save" at bounding box center [323, 194] width 23 height 18
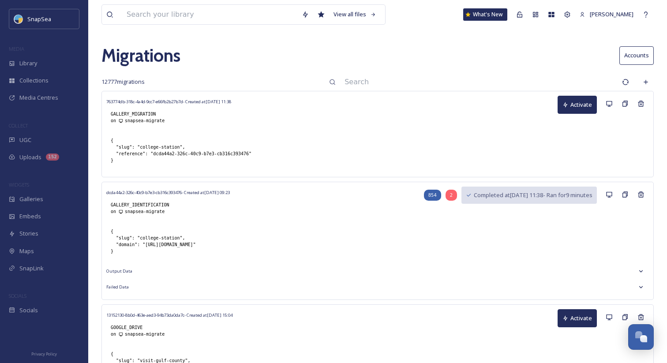
click at [574, 110] on button "Activate" at bounding box center [577, 105] width 39 height 18
click at [416, 90] on input at bounding box center [479, 81] width 278 height 19
click at [411, 84] on input at bounding box center [479, 81] width 278 height 19
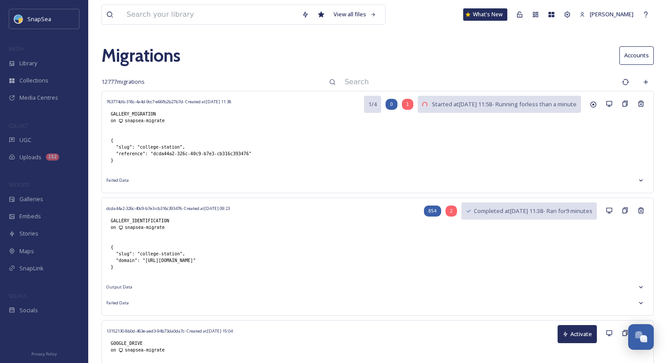
click at [397, 76] on input at bounding box center [479, 81] width 278 height 19
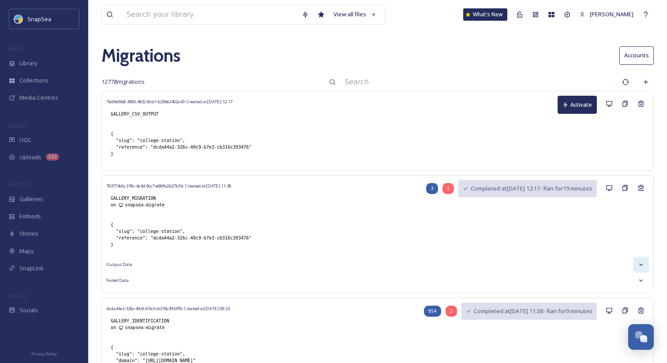
click at [643, 262] on icon at bounding box center [641, 264] width 7 height 7
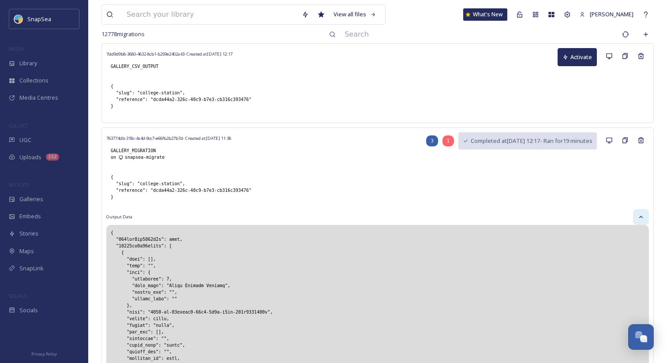
scroll to position [58, 0]
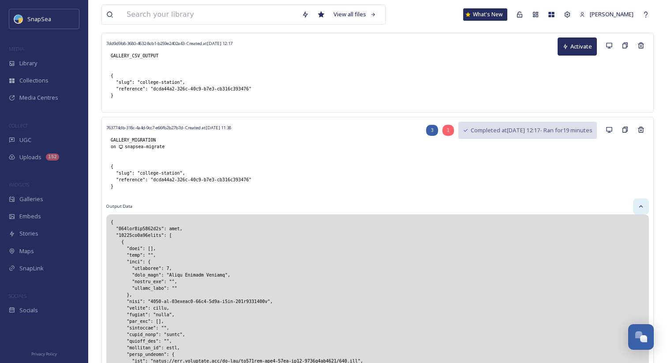
click at [640, 207] on icon at bounding box center [642, 206] width 4 height 2
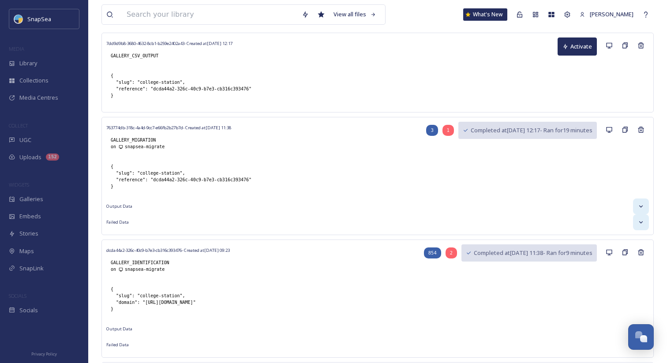
click at [640, 221] on icon at bounding box center [641, 222] width 7 height 7
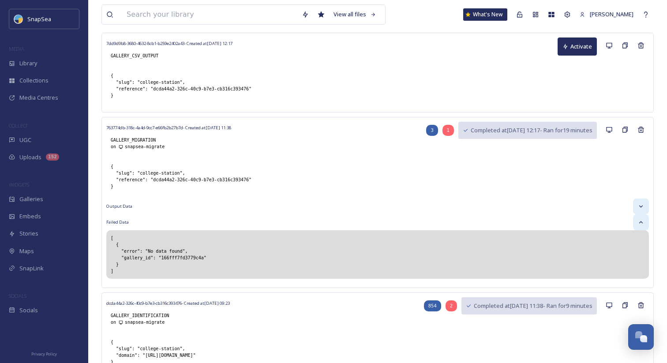
click at [640, 221] on icon at bounding box center [641, 222] width 7 height 7
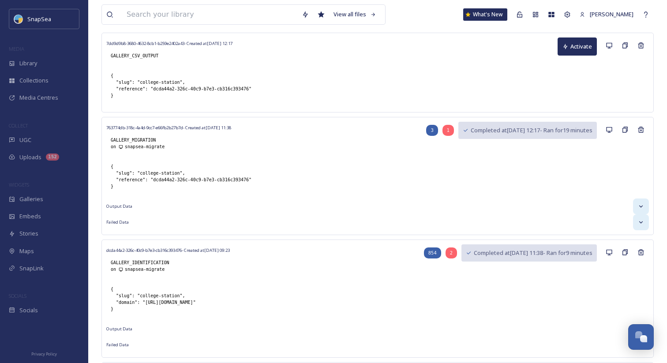
scroll to position [0, 0]
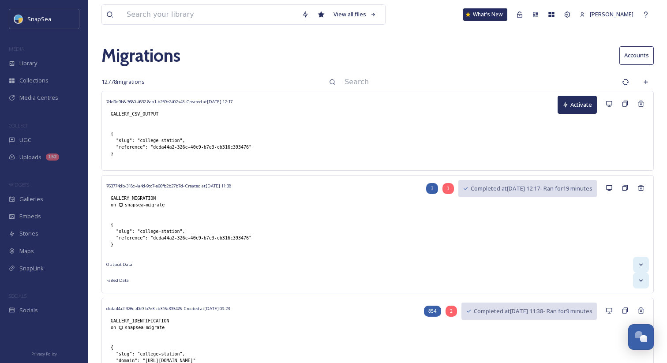
click at [568, 107] on icon at bounding box center [566, 105] width 6 height 6
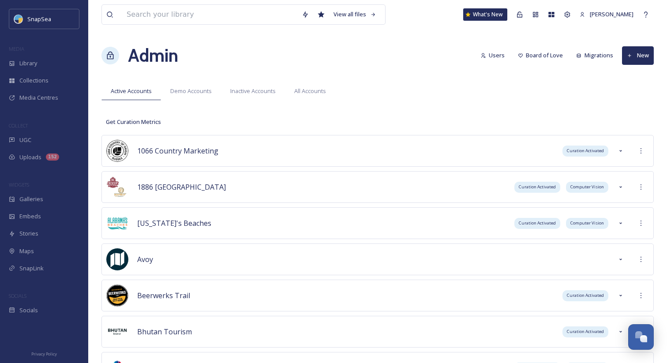
click at [188, 98] on div "Demo Accounts" at bounding box center [191, 91] width 60 height 18
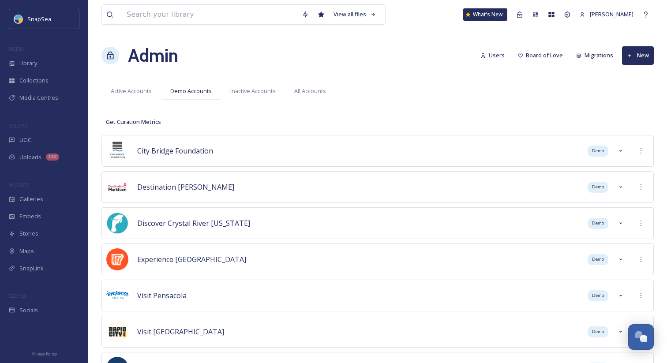
scroll to position [1200, 0]
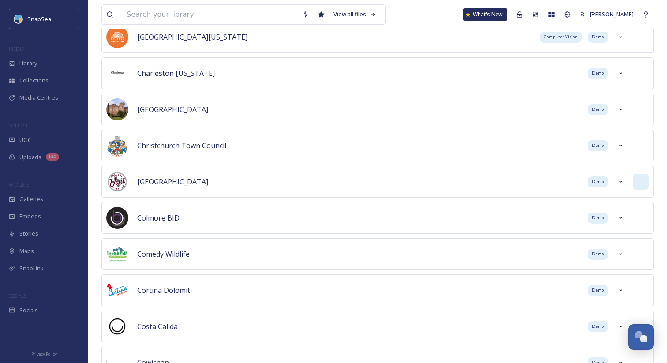
click at [643, 179] on icon at bounding box center [641, 181] width 7 height 7
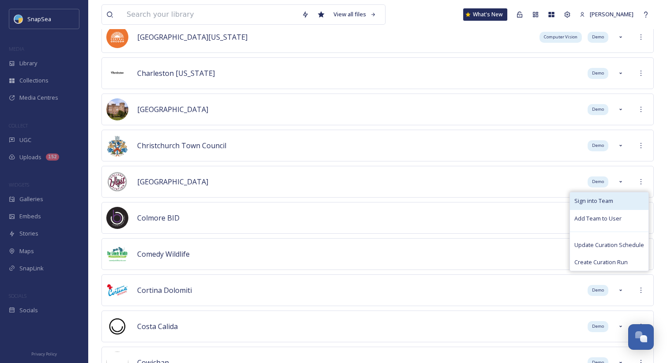
click at [639, 194] on div "Sign into Team" at bounding box center [609, 200] width 79 height 17
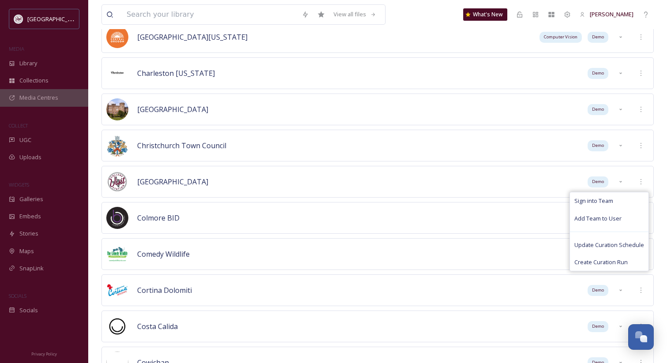
click at [60, 99] on div "Media Centres" at bounding box center [44, 97] width 88 height 17
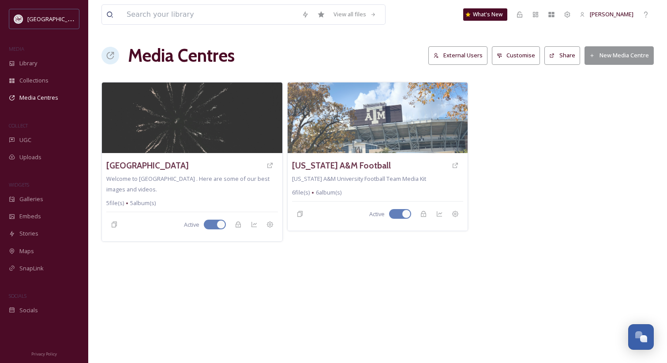
click at [558, 56] on button "Share" at bounding box center [563, 55] width 36 height 18
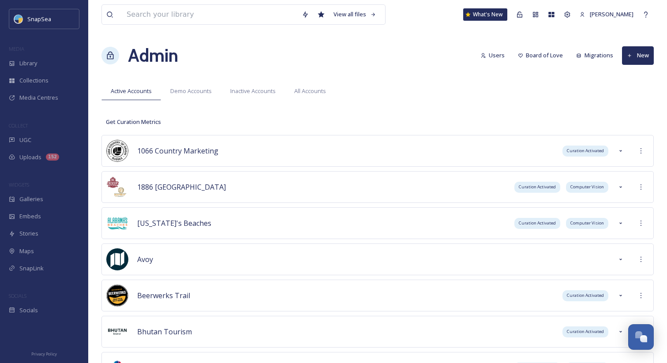
click at [289, 58] on div "Admin Users Board of Love Migrations New" at bounding box center [378, 55] width 553 height 26
click at [180, 87] on span "Demo Accounts" at bounding box center [190, 91] width 41 height 8
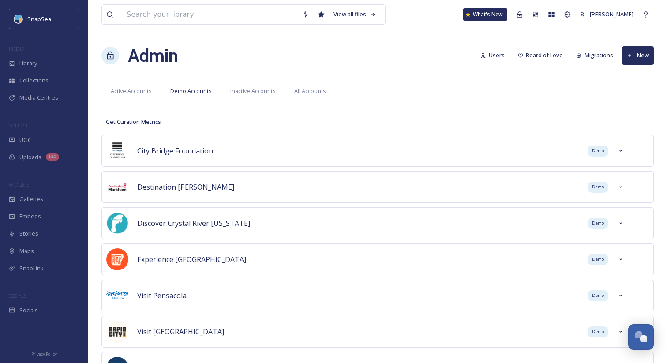
scroll to position [1200, 0]
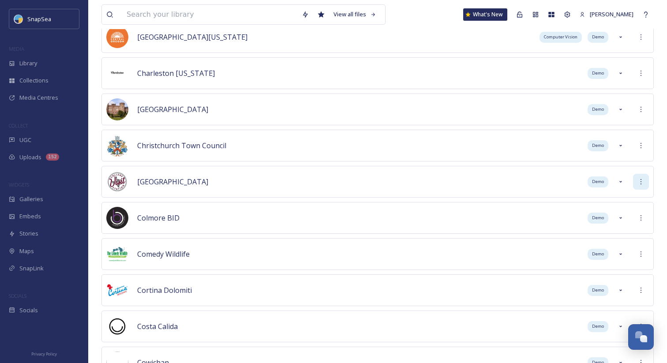
click at [639, 185] on icon at bounding box center [641, 181] width 7 height 7
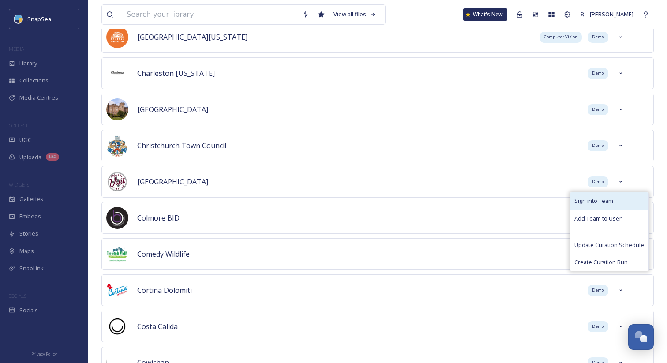
click at [627, 193] on div "Sign into Team" at bounding box center [609, 200] width 79 height 17
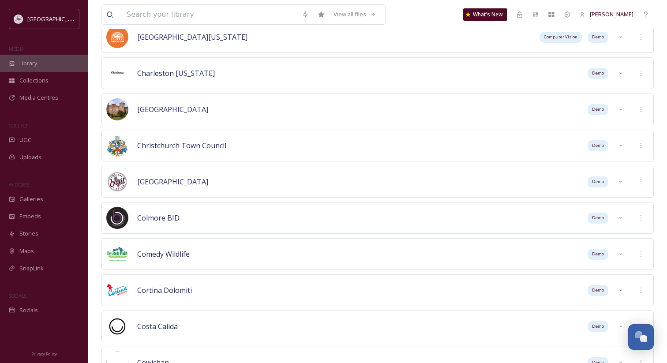
click at [64, 62] on div "Library" at bounding box center [44, 63] width 88 height 17
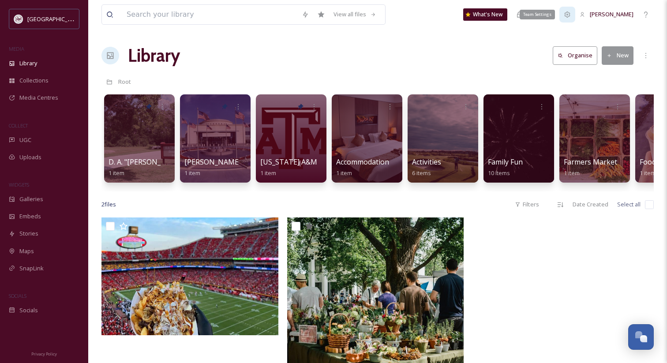
click at [565, 19] on div "Team Settings" at bounding box center [568, 15] width 16 height 16
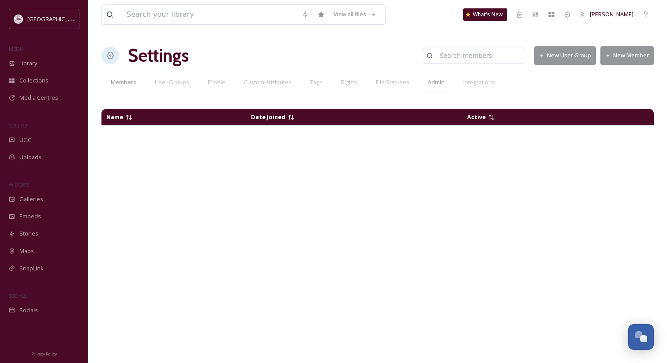
click at [433, 90] on div "Admin" at bounding box center [436, 82] width 35 height 18
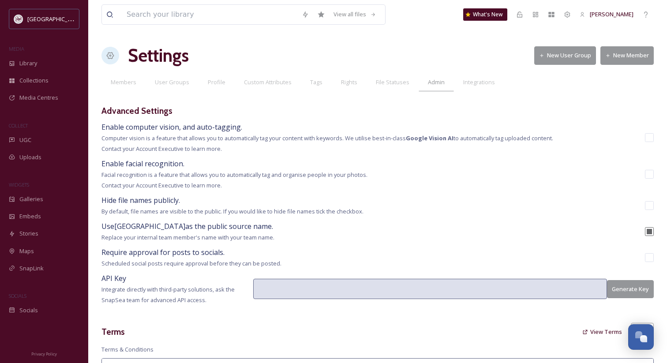
scroll to position [58, 0]
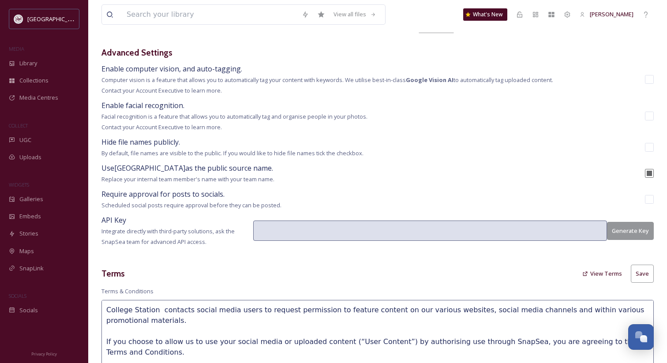
click at [640, 228] on button "Generate Key" at bounding box center [630, 231] width 47 height 18
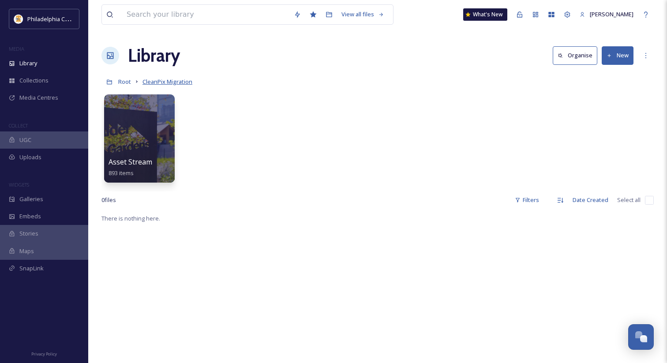
click at [163, 82] on span "CleanPix Migration" at bounding box center [168, 82] width 50 height 8
click at [161, 79] on span "CleanPix Migration" at bounding box center [168, 82] width 50 height 8
click at [324, 75] on div "Root CleanPix Migration" at bounding box center [378, 81] width 553 height 17
